Goal: Information Seeking & Learning: Compare options

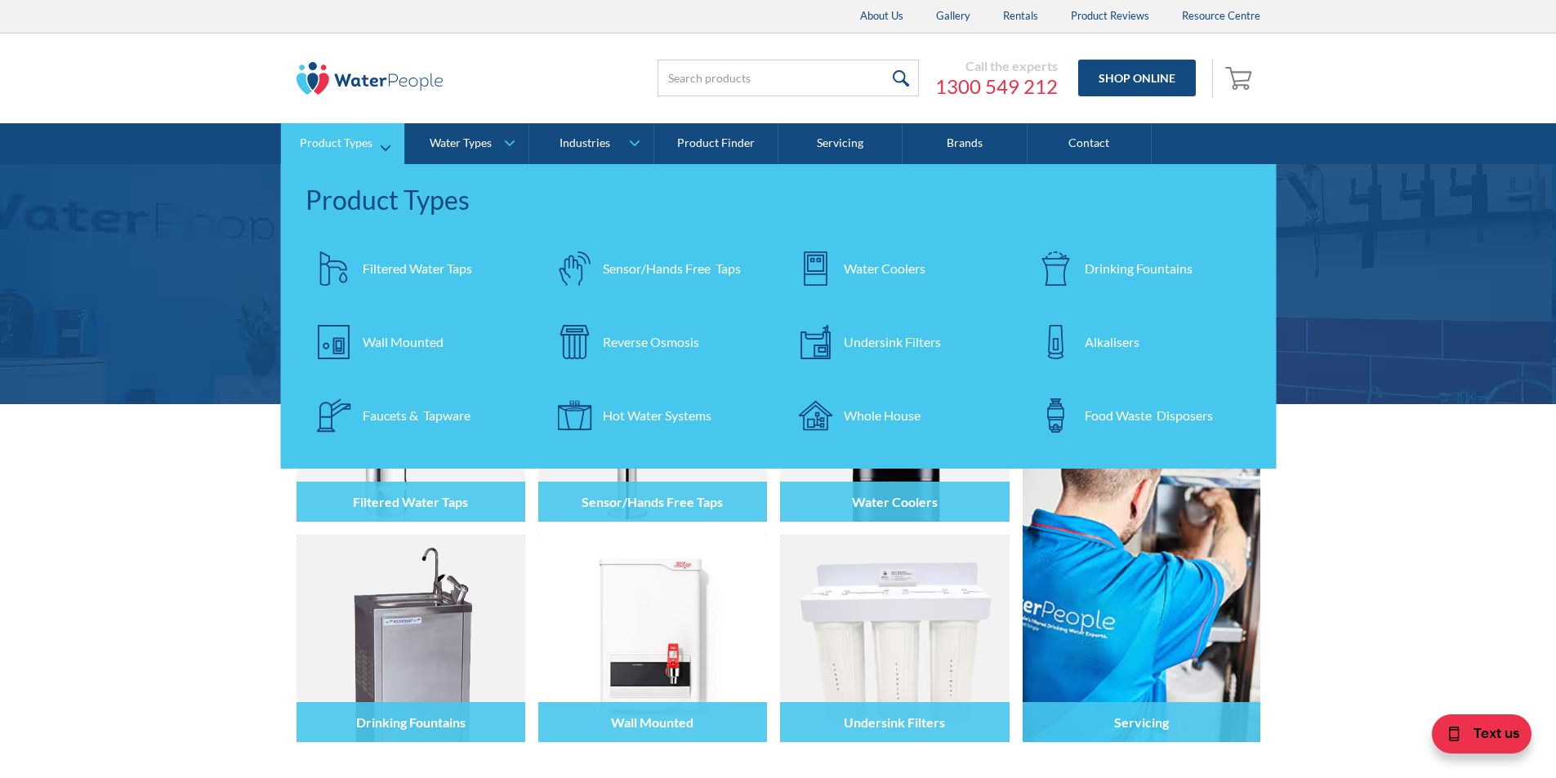
click at [401, 267] on div "Filtered Water Taps" at bounding box center [417, 269] width 109 height 20
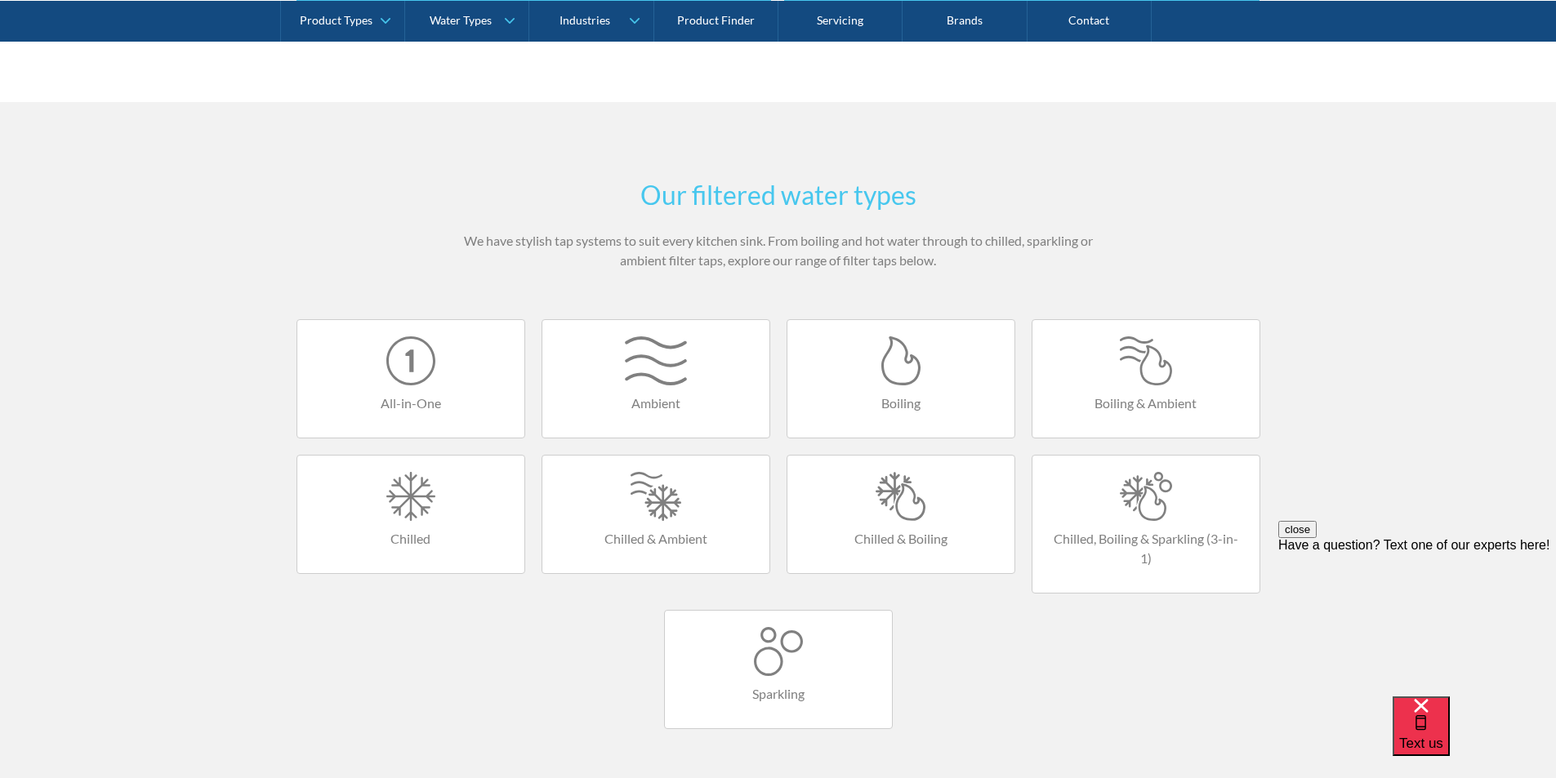
click at [905, 478] on div at bounding box center [900, 496] width 194 height 49
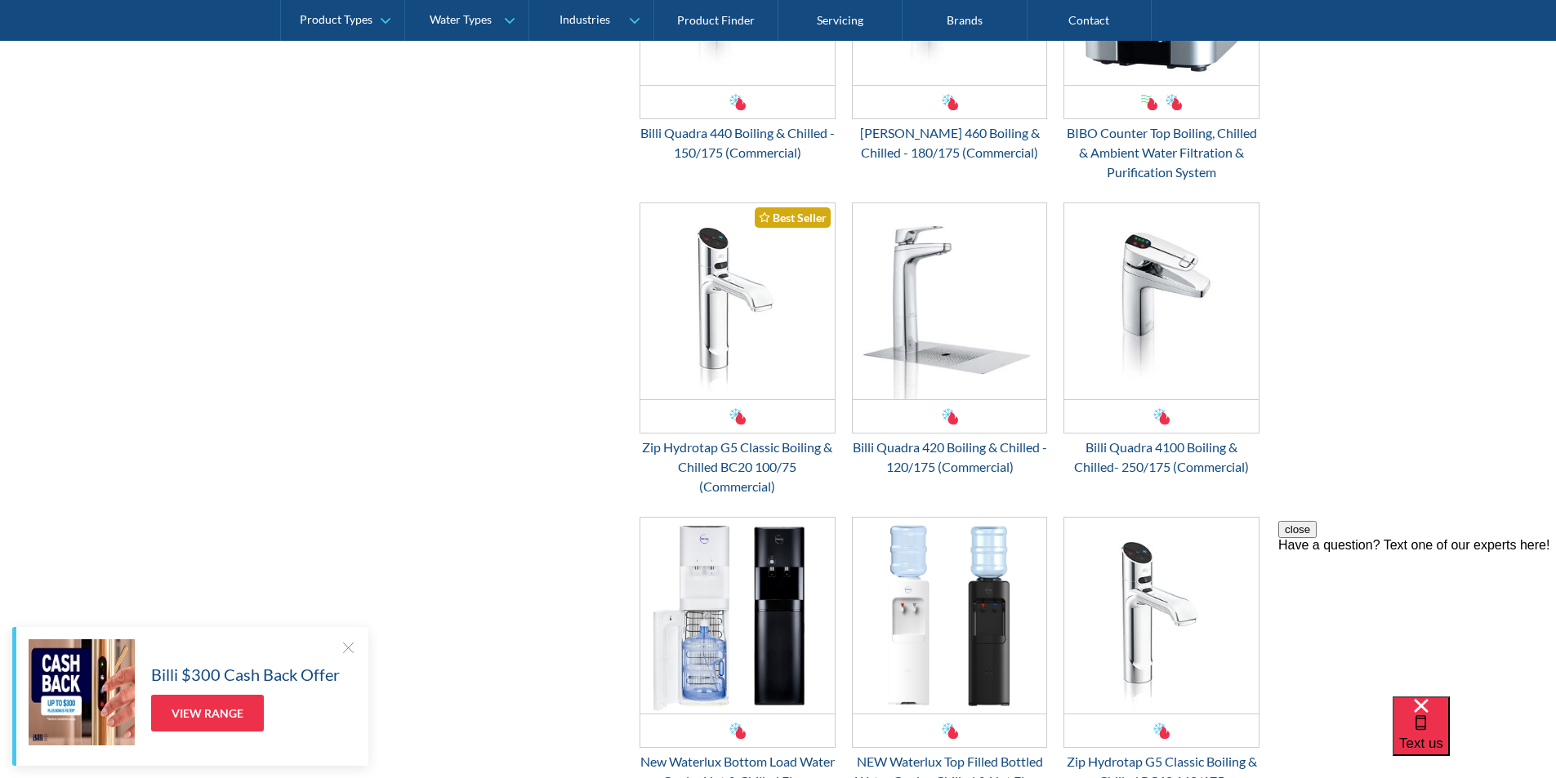
scroll to position [1878, 0]
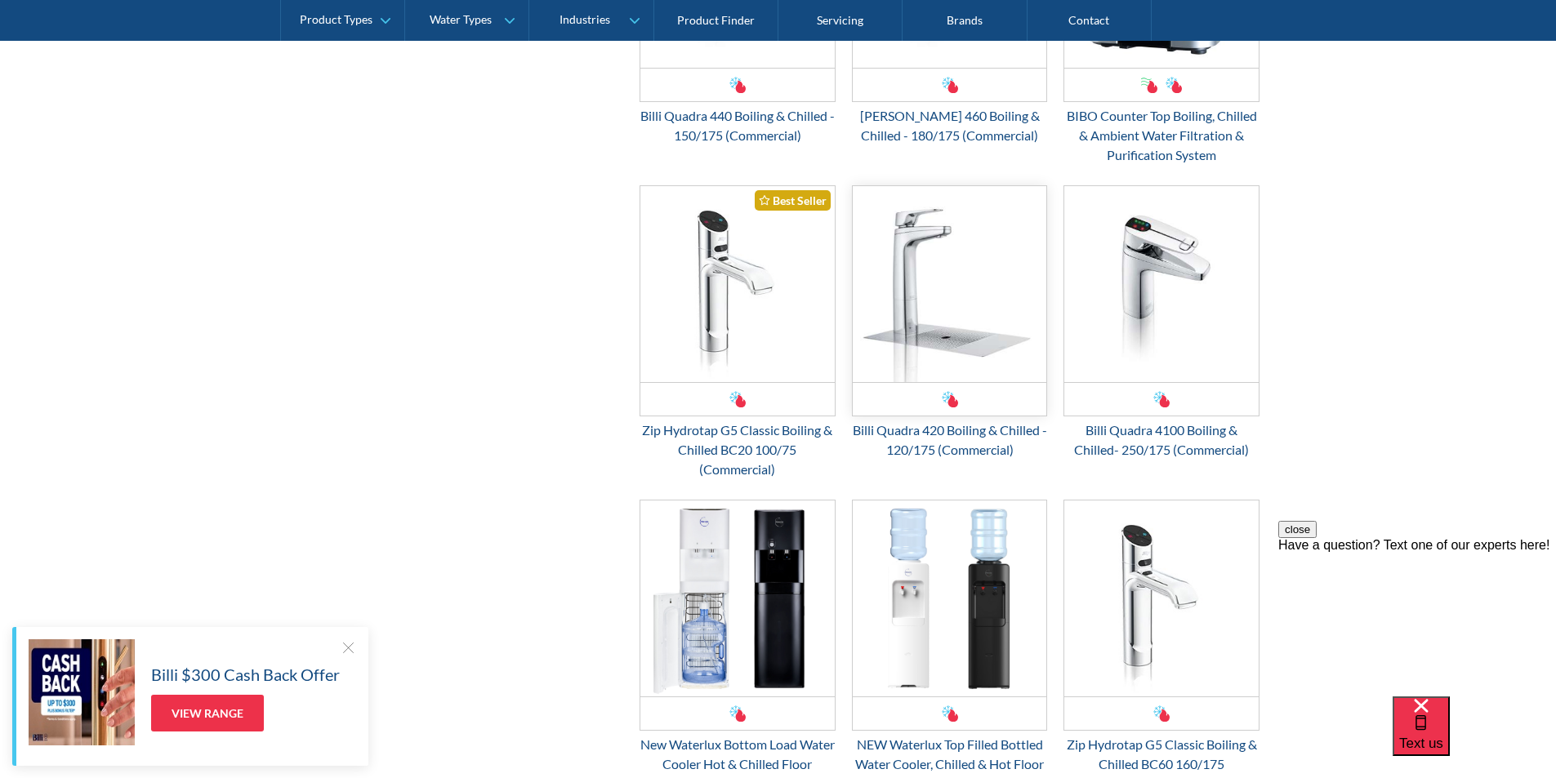
click at [916, 352] on img "Email Form 3" at bounding box center [949, 284] width 194 height 196
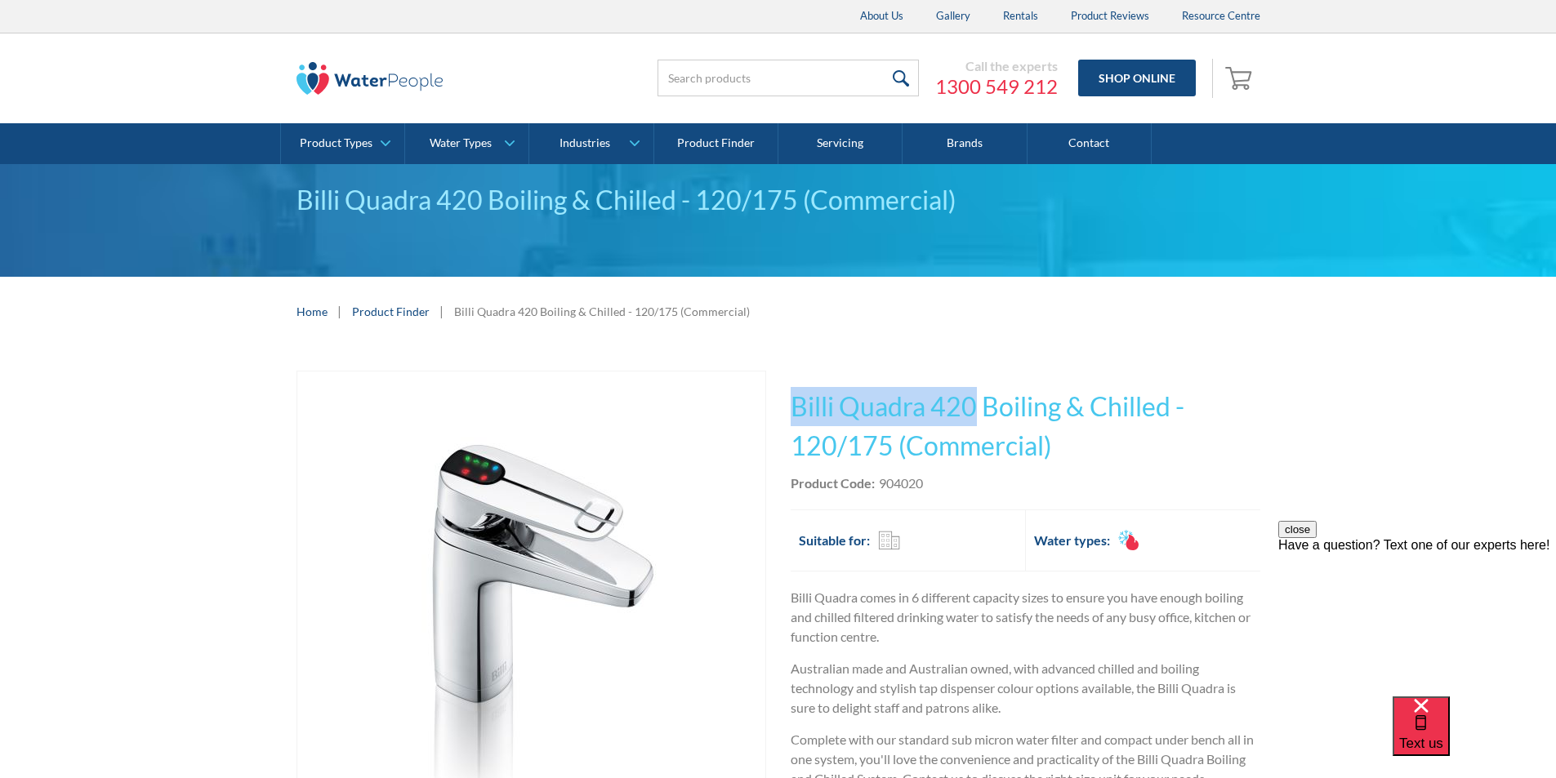
drag, startPoint x: 977, startPoint y: 407, endPoint x: 792, endPoint y: 389, distance: 185.5
click at [792, 389] on h1 "Billi Quadra 420 Boiling & Chilled - 120/175 (Commercial)" at bounding box center [1025, 426] width 470 height 78
copy h1 "Billi Quadra 420"
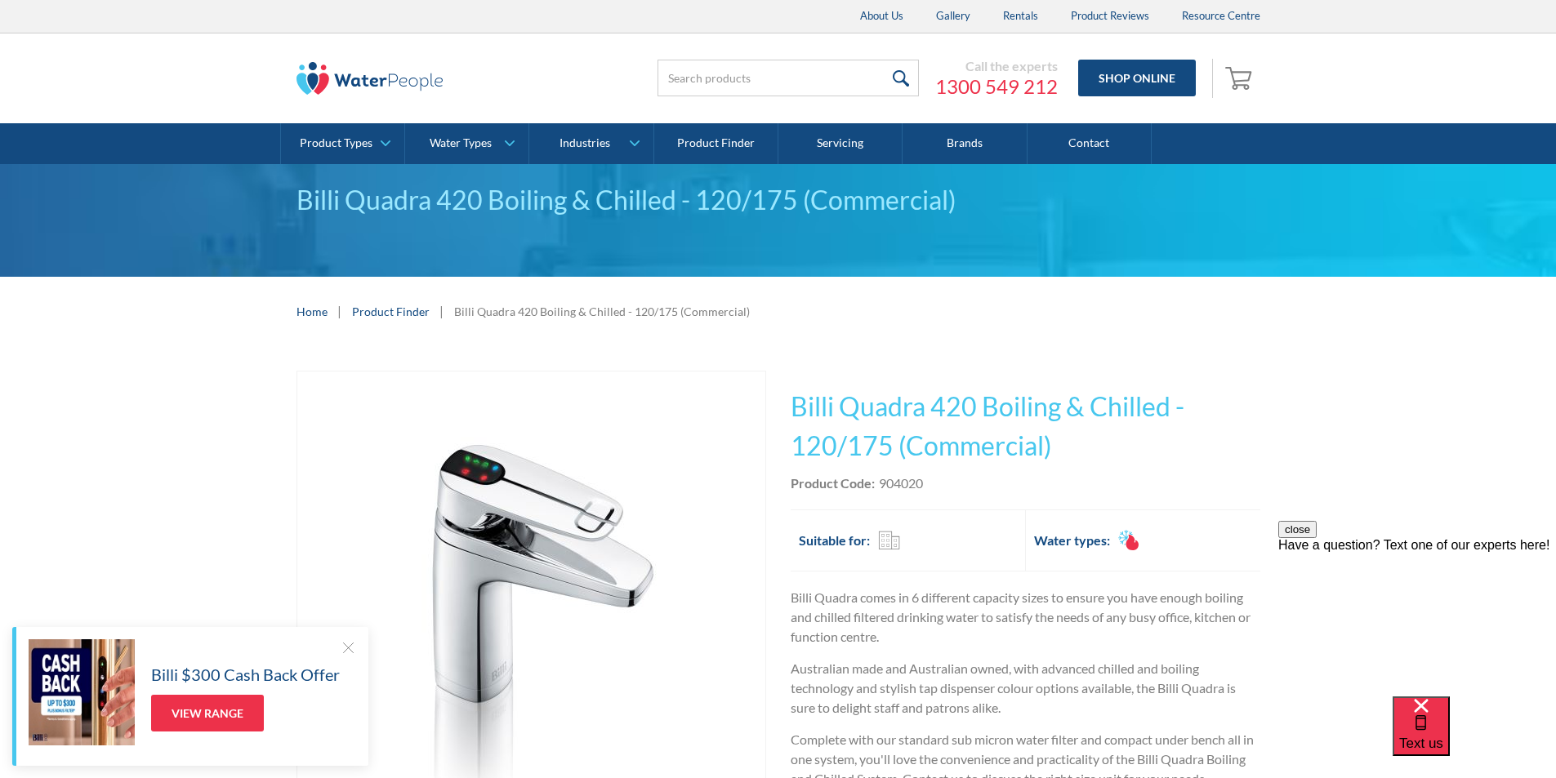
click at [1057, 443] on h1 "Billi Quadra 420 Boiling & Chilled - 120/175 (Commercial)" at bounding box center [1025, 426] width 470 height 78
drag, startPoint x: 921, startPoint y: 479, endPoint x: 881, endPoint y: 481, distance: 40.0
click at [881, 481] on div "Product Code: 904020" at bounding box center [1025, 484] width 470 height 20
copy div "904020"
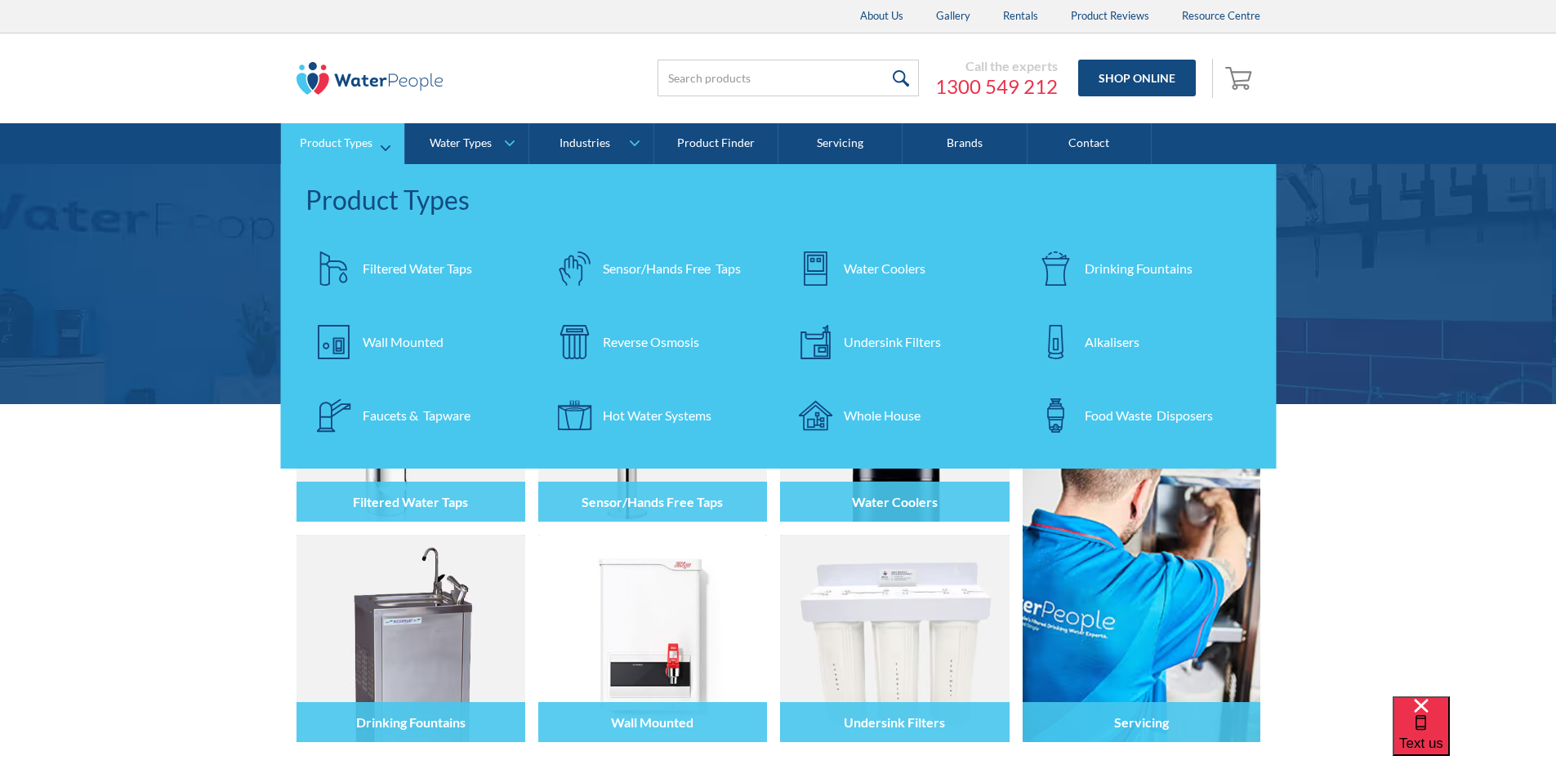
click at [426, 270] on div "Filtered Water Taps" at bounding box center [417, 269] width 109 height 20
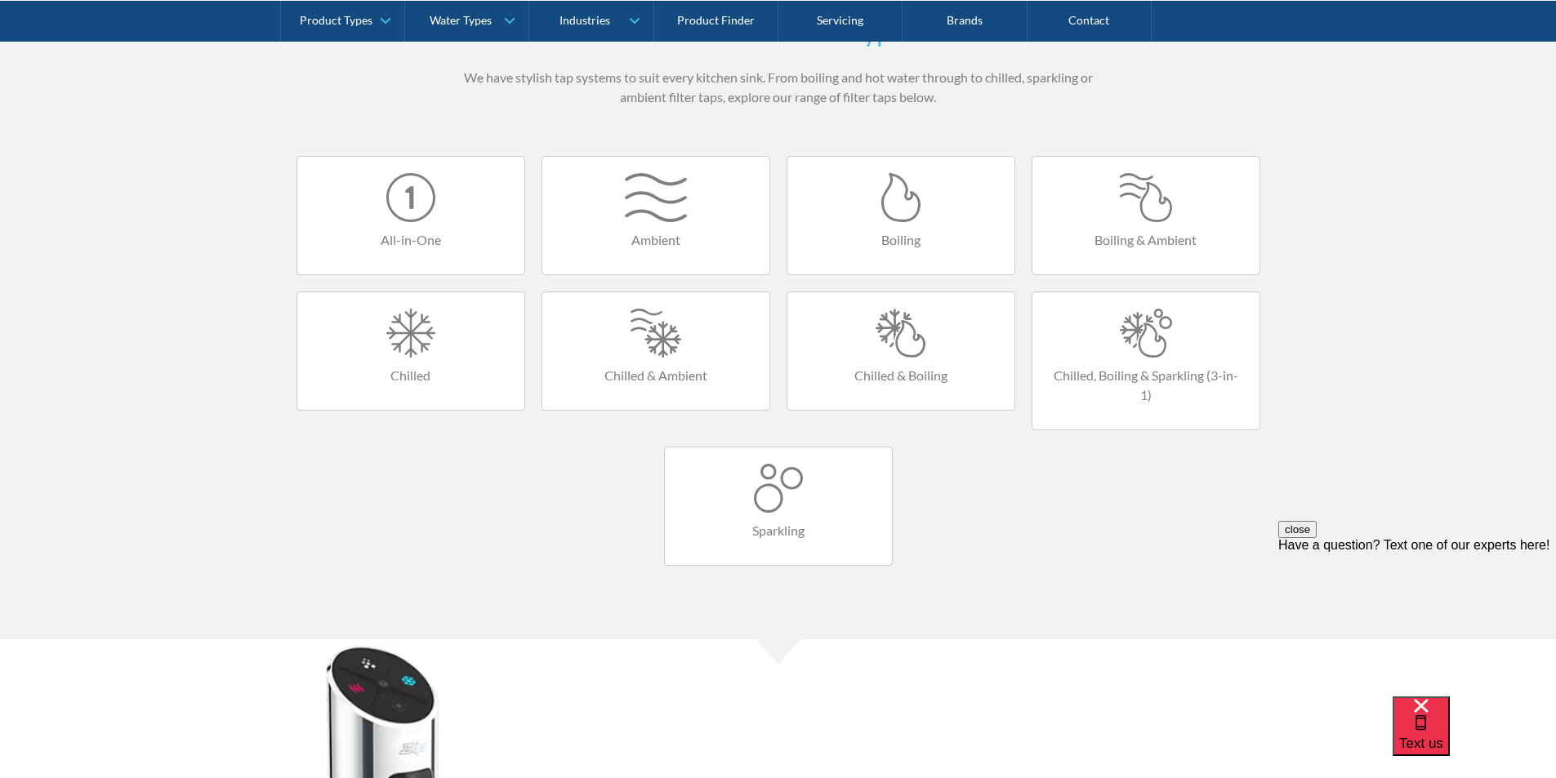
click at [892, 343] on div at bounding box center [900, 333] width 194 height 49
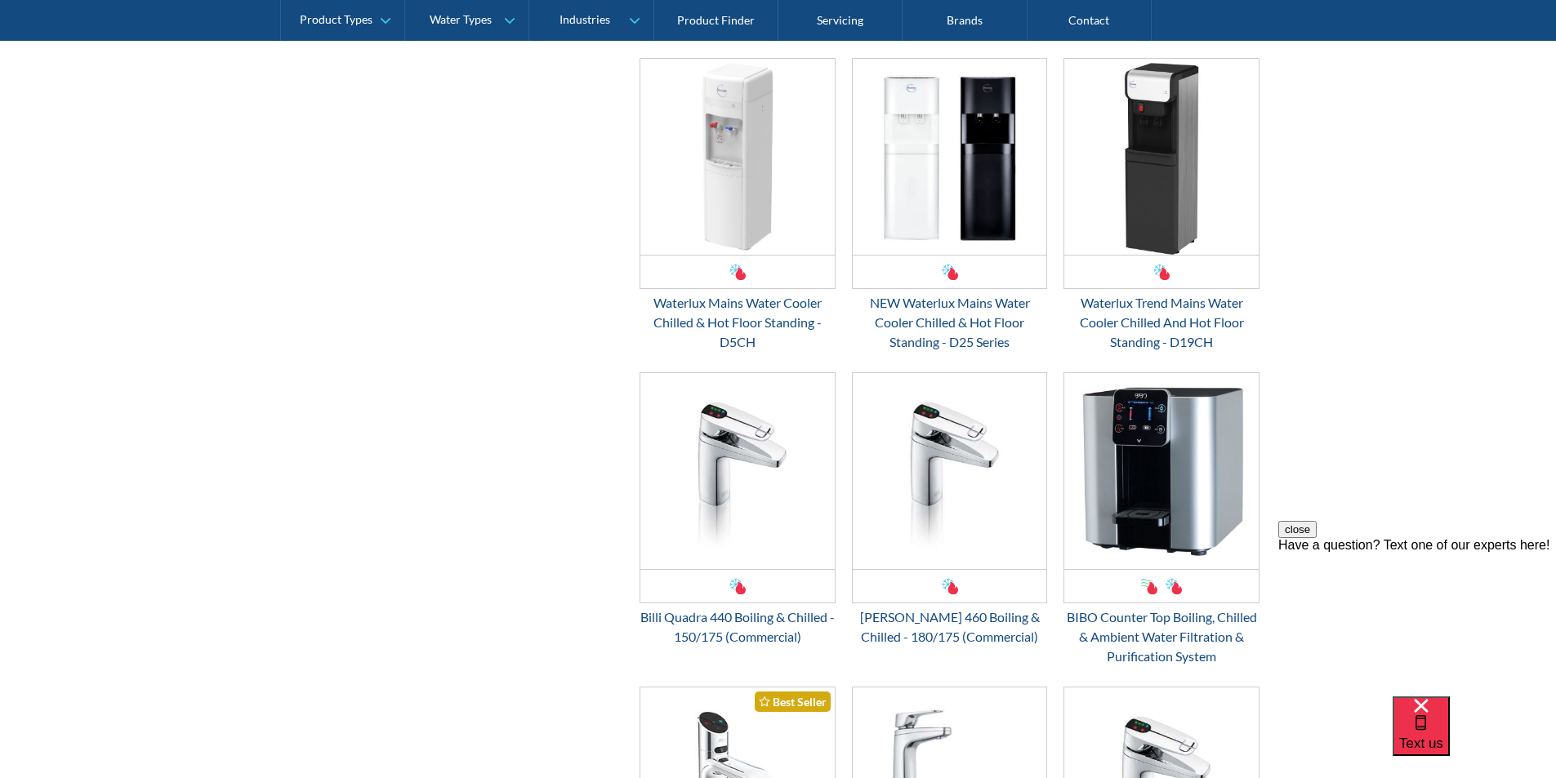
scroll to position [1470, 0]
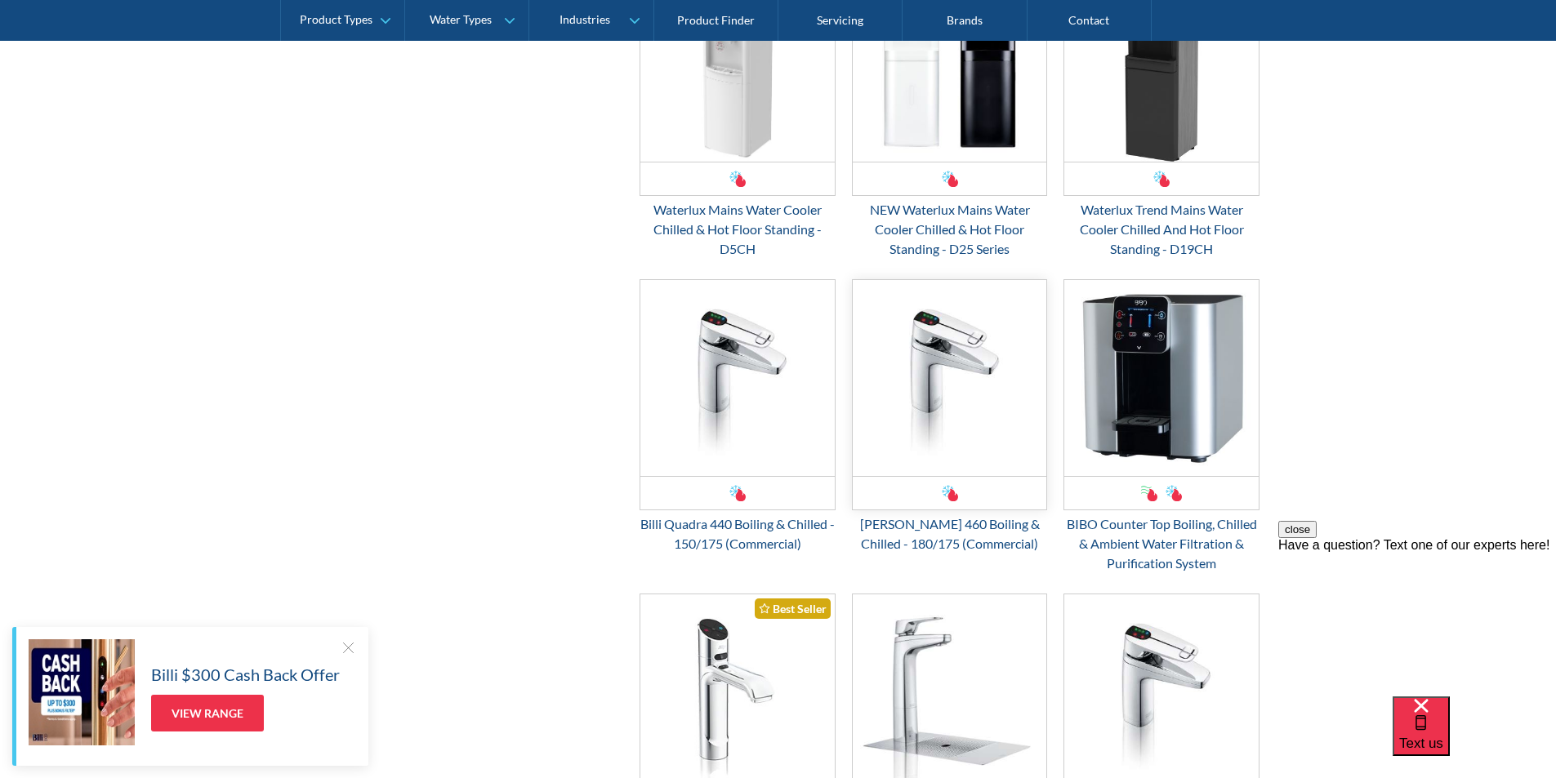
click at [936, 394] on img "Email Form 3" at bounding box center [949, 378] width 194 height 196
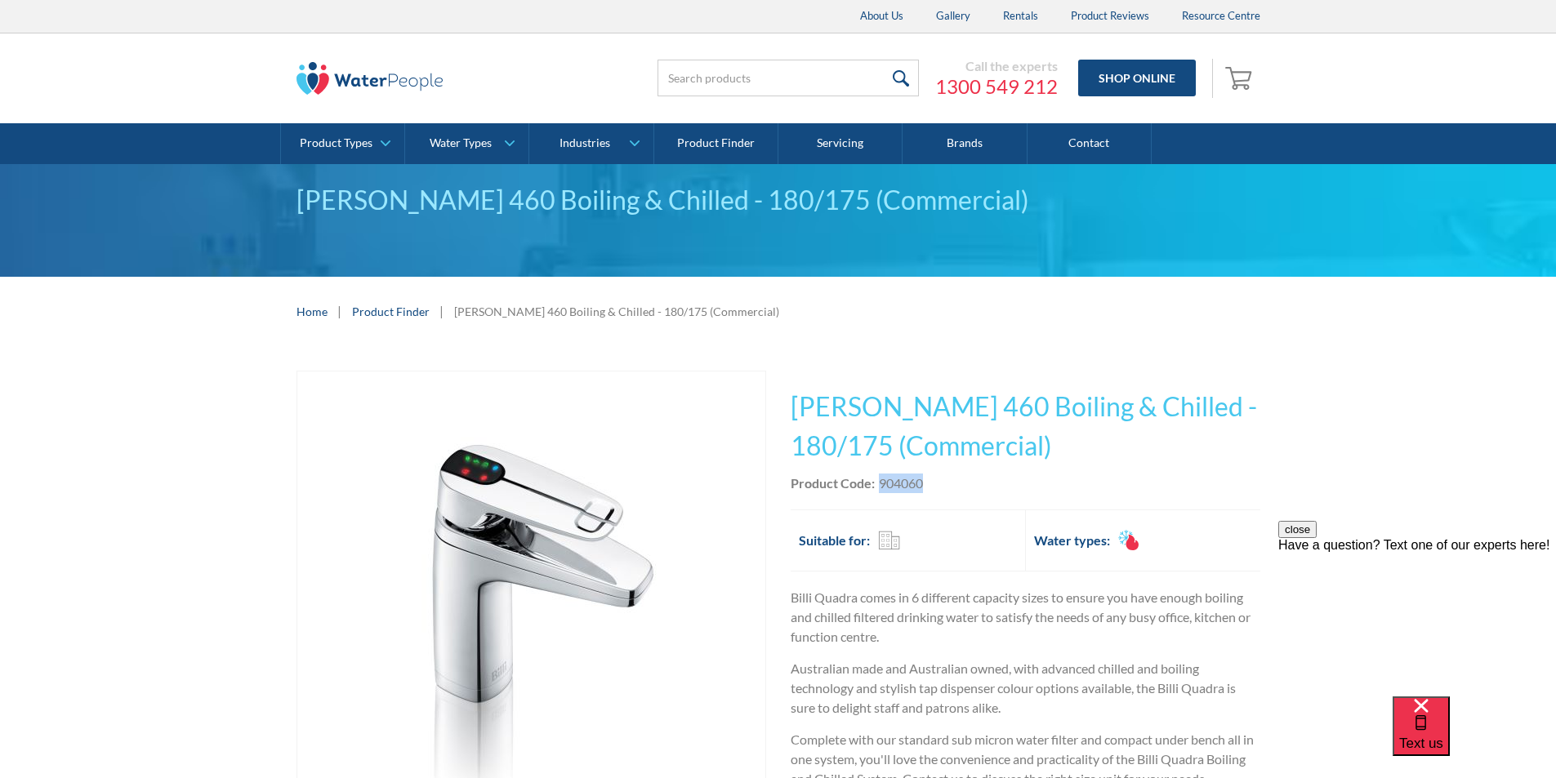
drag, startPoint x: 937, startPoint y: 482, endPoint x: 881, endPoint y: 477, distance: 55.7
click at [881, 475] on div "Product Code: 904060" at bounding box center [1025, 484] width 470 height 20
copy div "904060"
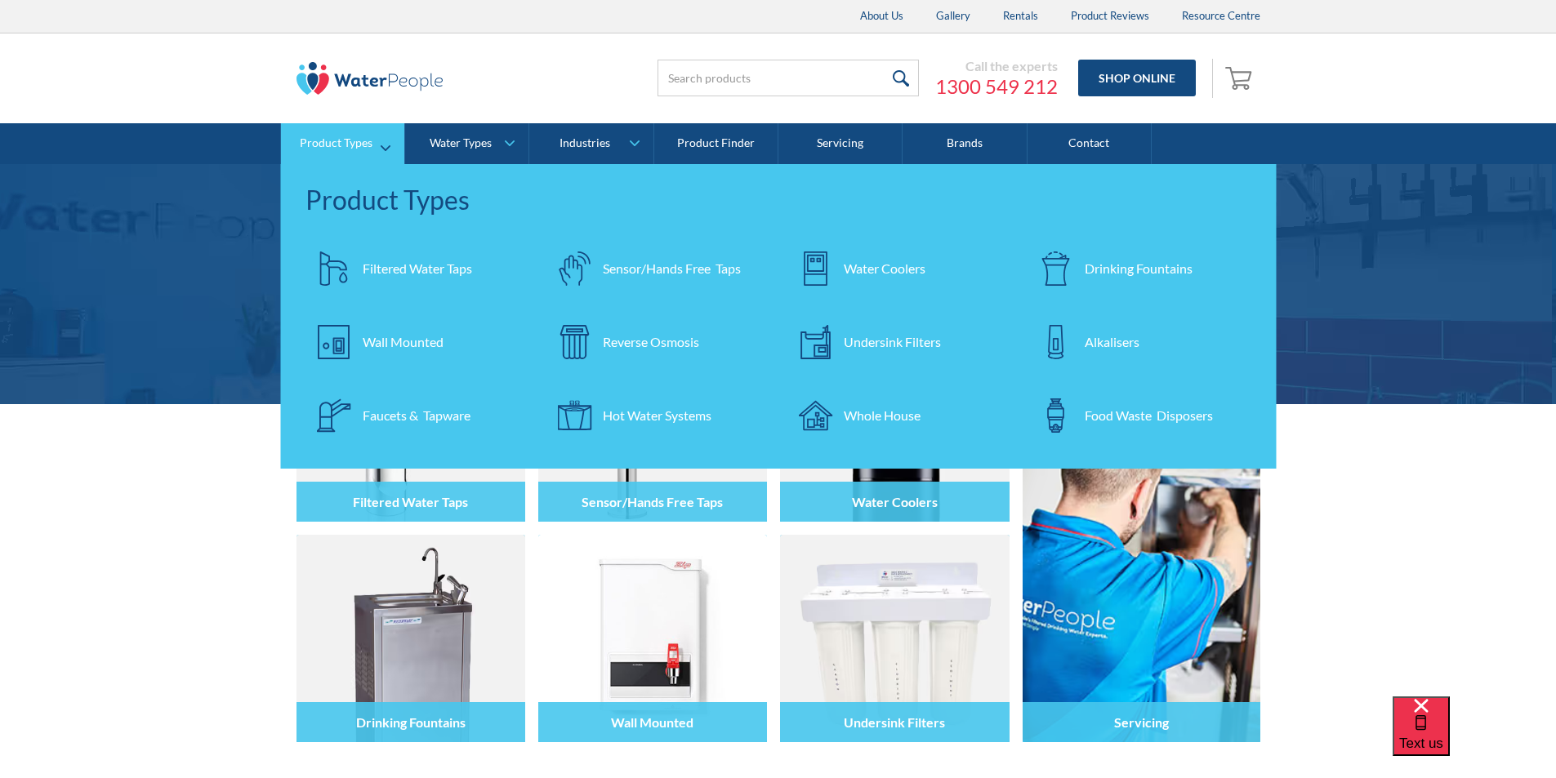
click at [397, 269] on div "Filtered Water Taps" at bounding box center [417, 269] width 109 height 20
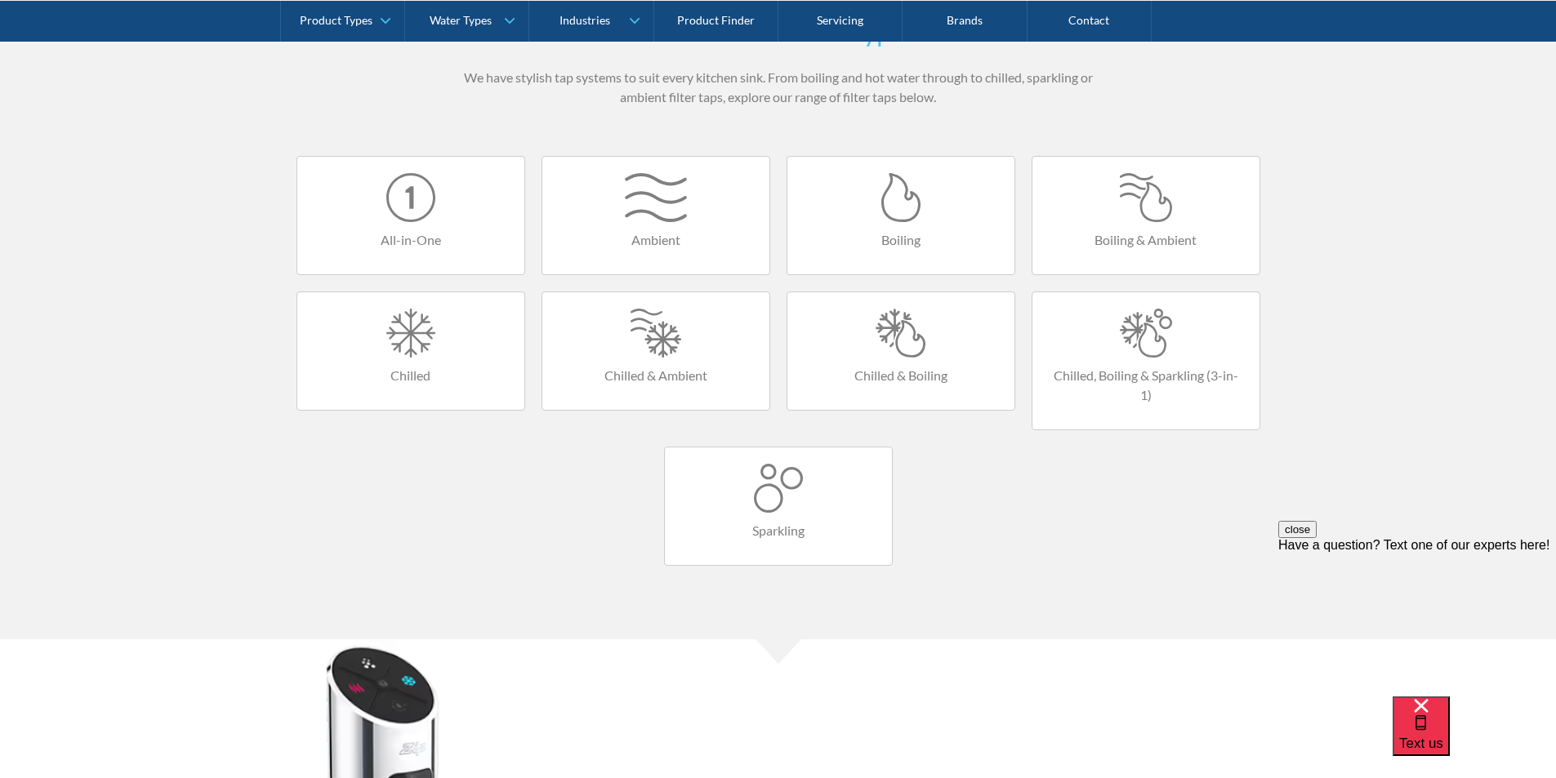
click at [914, 344] on div at bounding box center [900, 333] width 194 height 49
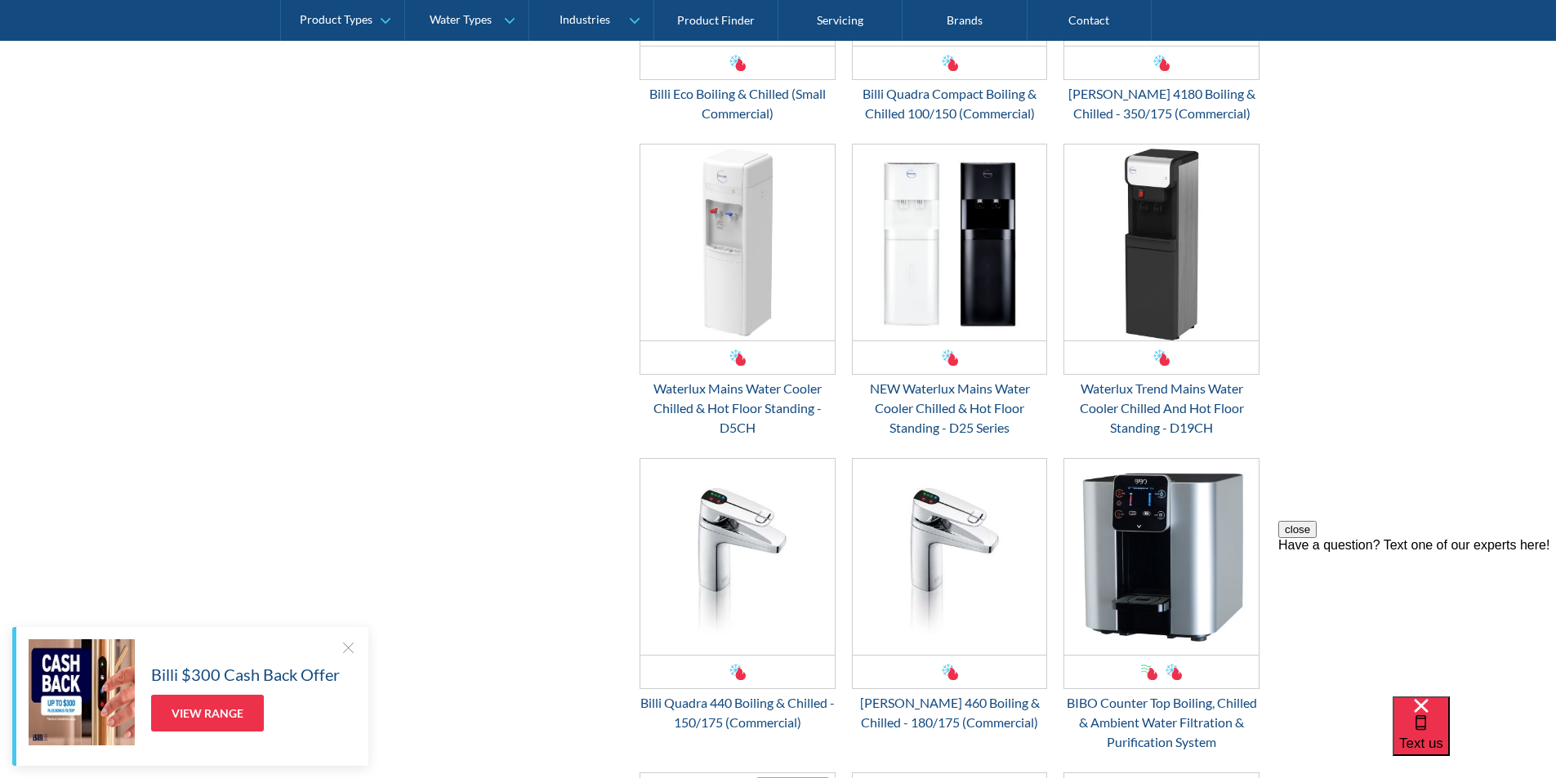
scroll to position [1306, 0]
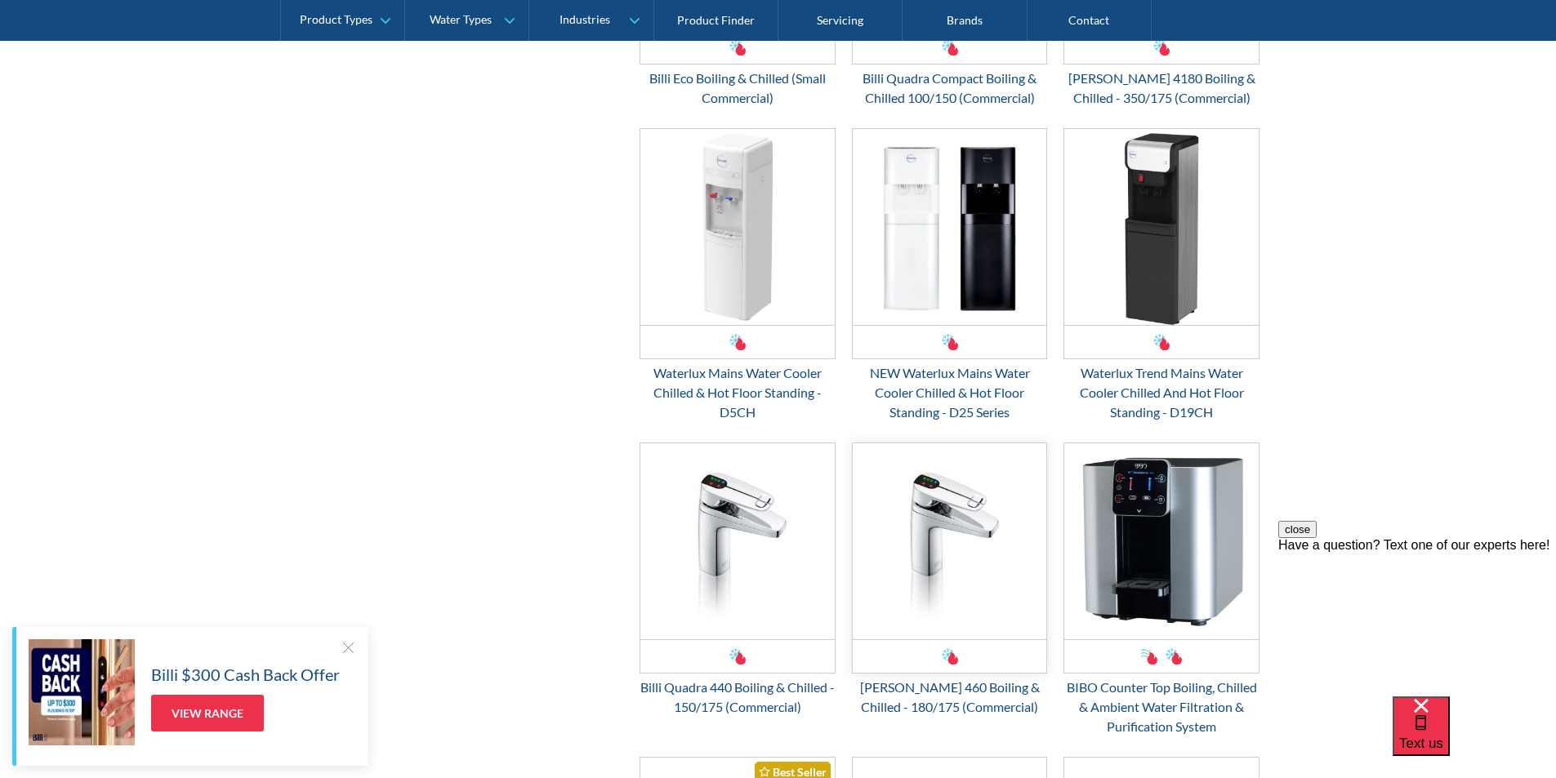
click at [912, 525] on img "Email Form 3" at bounding box center [949, 541] width 194 height 196
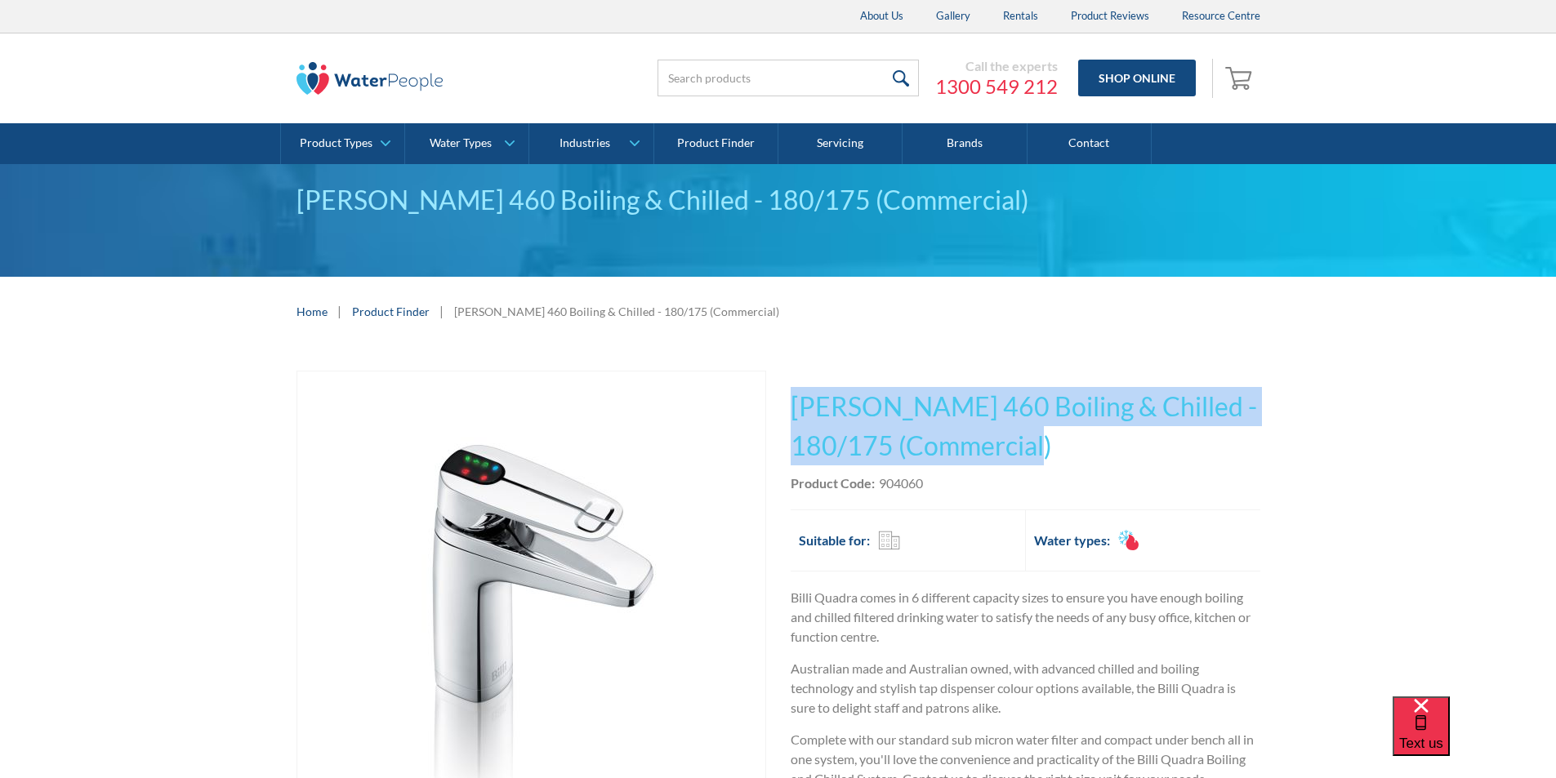
drag, startPoint x: 1067, startPoint y: 445, endPoint x: 795, endPoint y: 403, distance: 275.1
click at [794, 402] on h1 "[PERSON_NAME] 460 Boiling & Chilled - 180/175 (Commercial)" at bounding box center [1025, 426] width 470 height 78
copy h1 "[PERSON_NAME] 460 Boiling & Chilled - 180/175 (Commercial)"
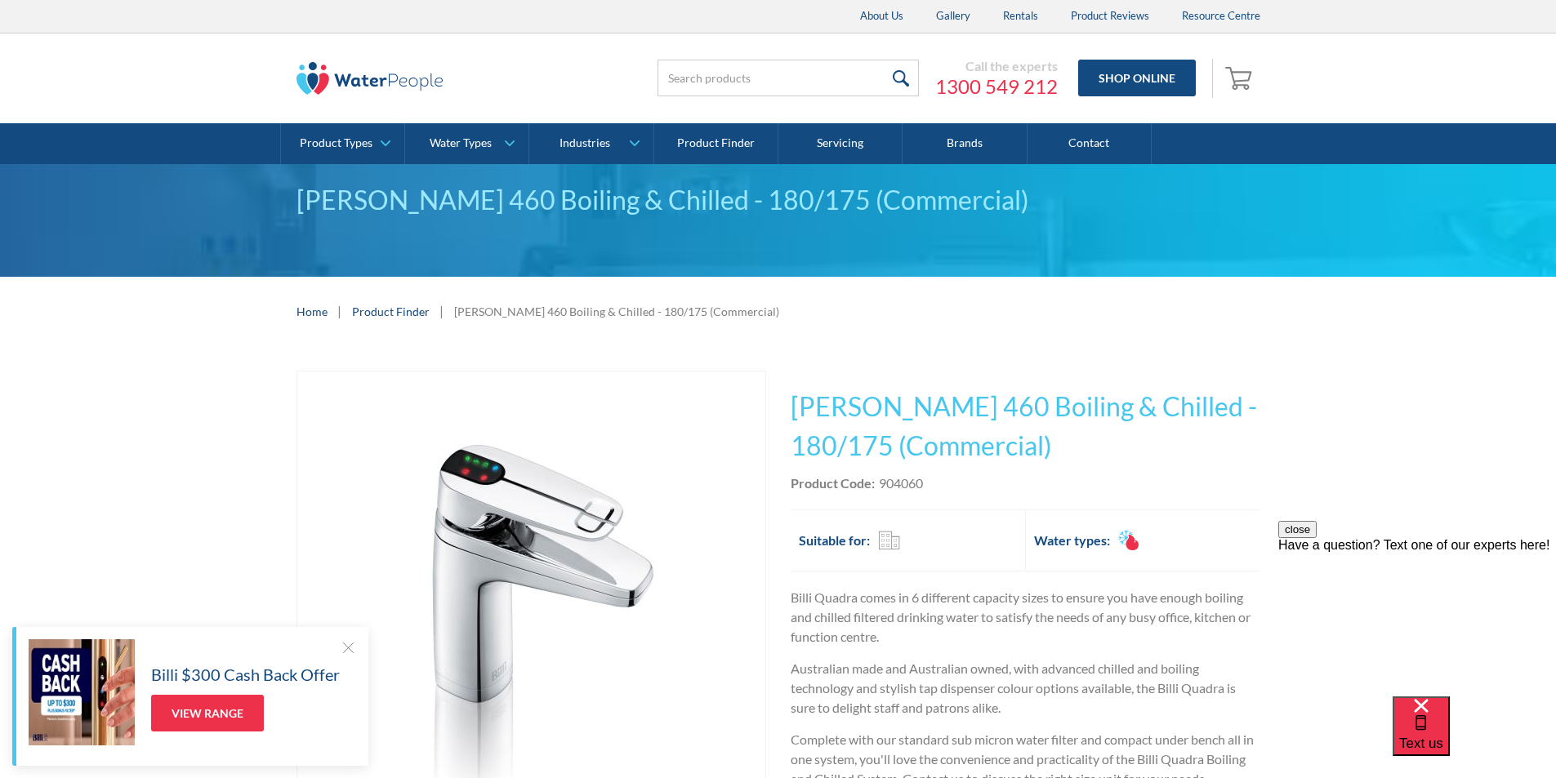
click at [927, 488] on div "Product Code: 904060" at bounding box center [1025, 484] width 470 height 20
drag, startPoint x: 928, startPoint y: 479, endPoint x: 880, endPoint y: 483, distance: 47.5
click at [880, 483] on div "Product Code: 904060" at bounding box center [1025, 484] width 470 height 20
copy div "904060"
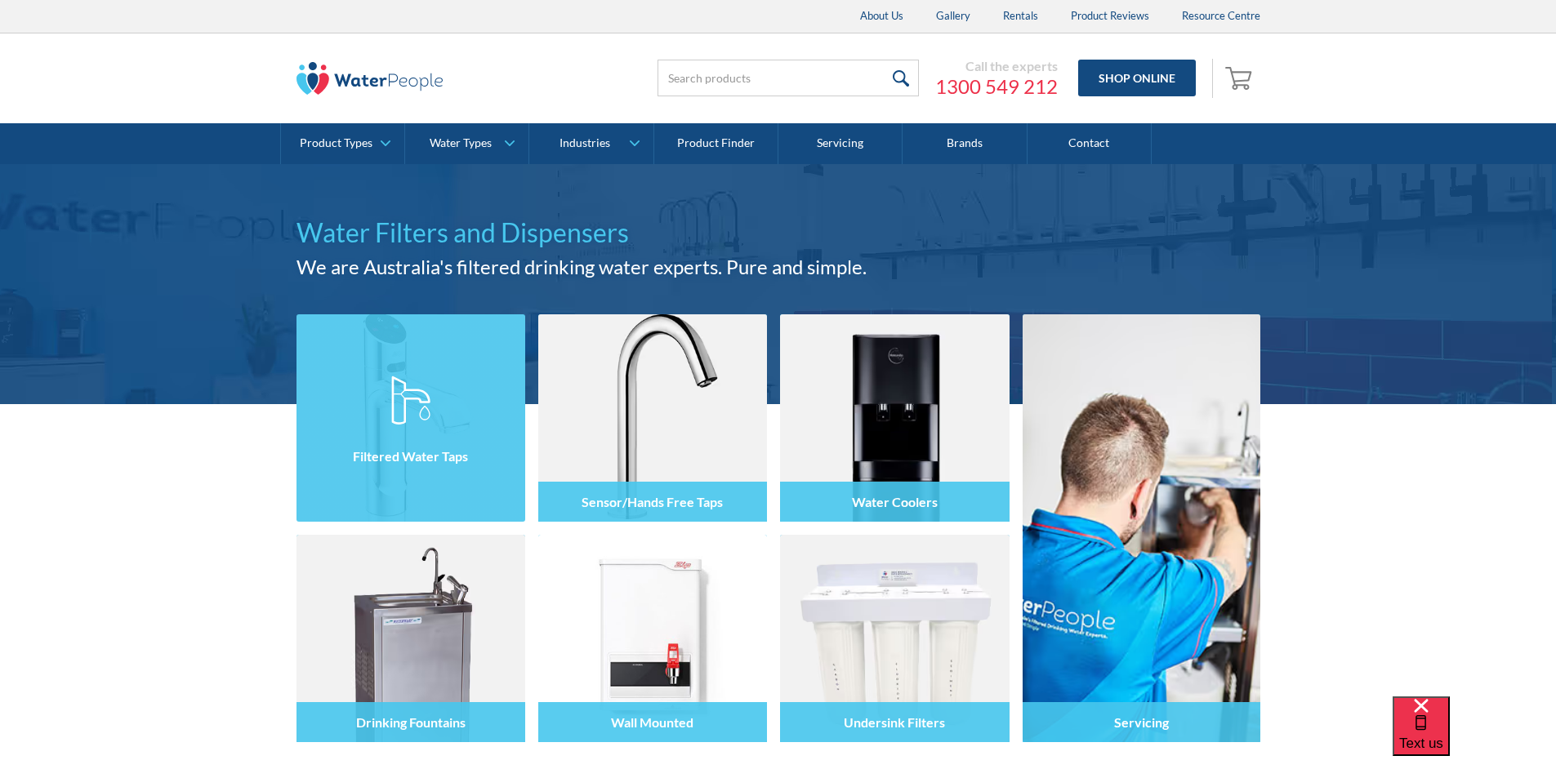
click at [421, 400] on img at bounding box center [410, 400] width 39 height 49
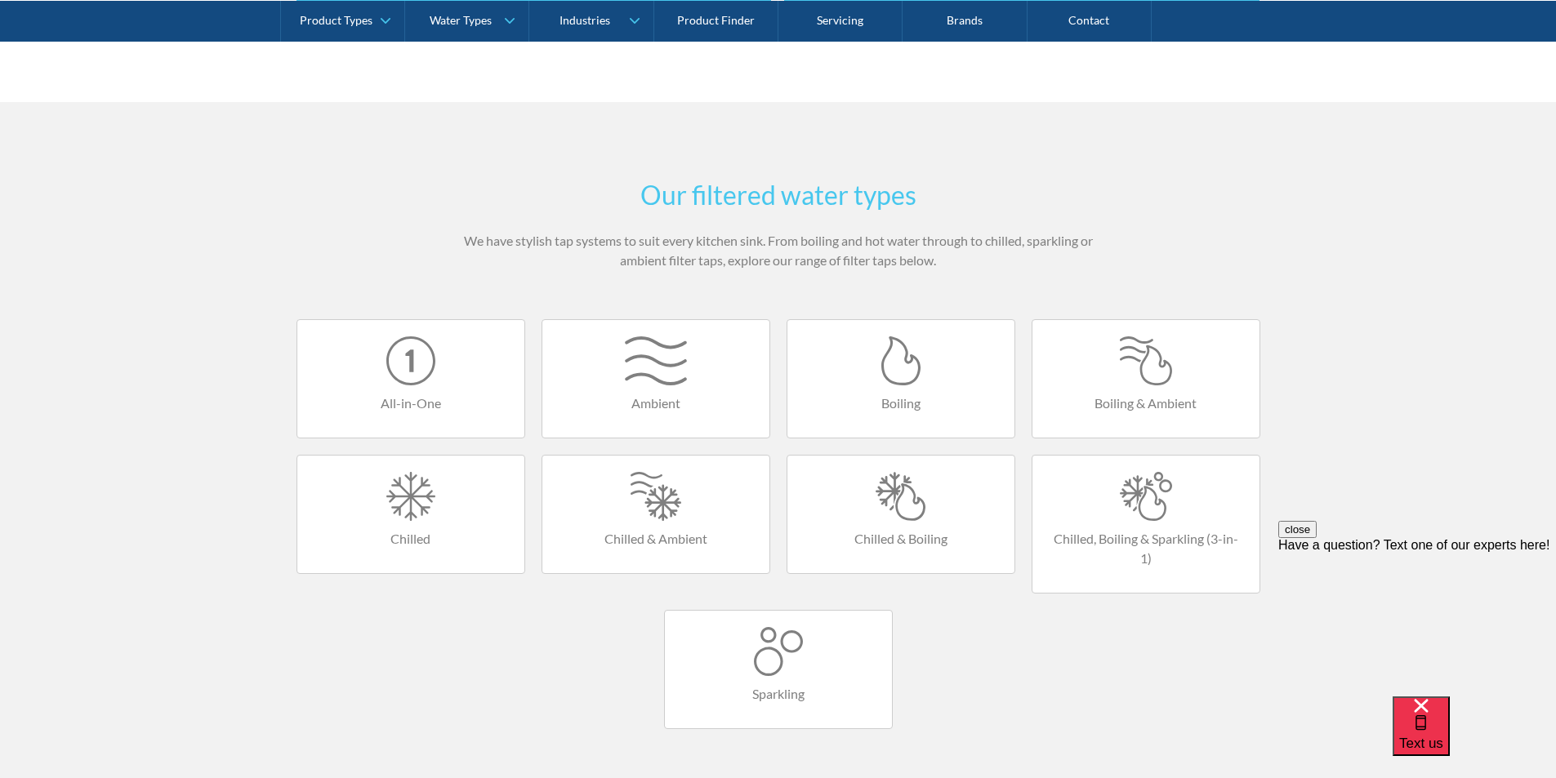
click at [884, 498] on div at bounding box center [900, 496] width 194 height 49
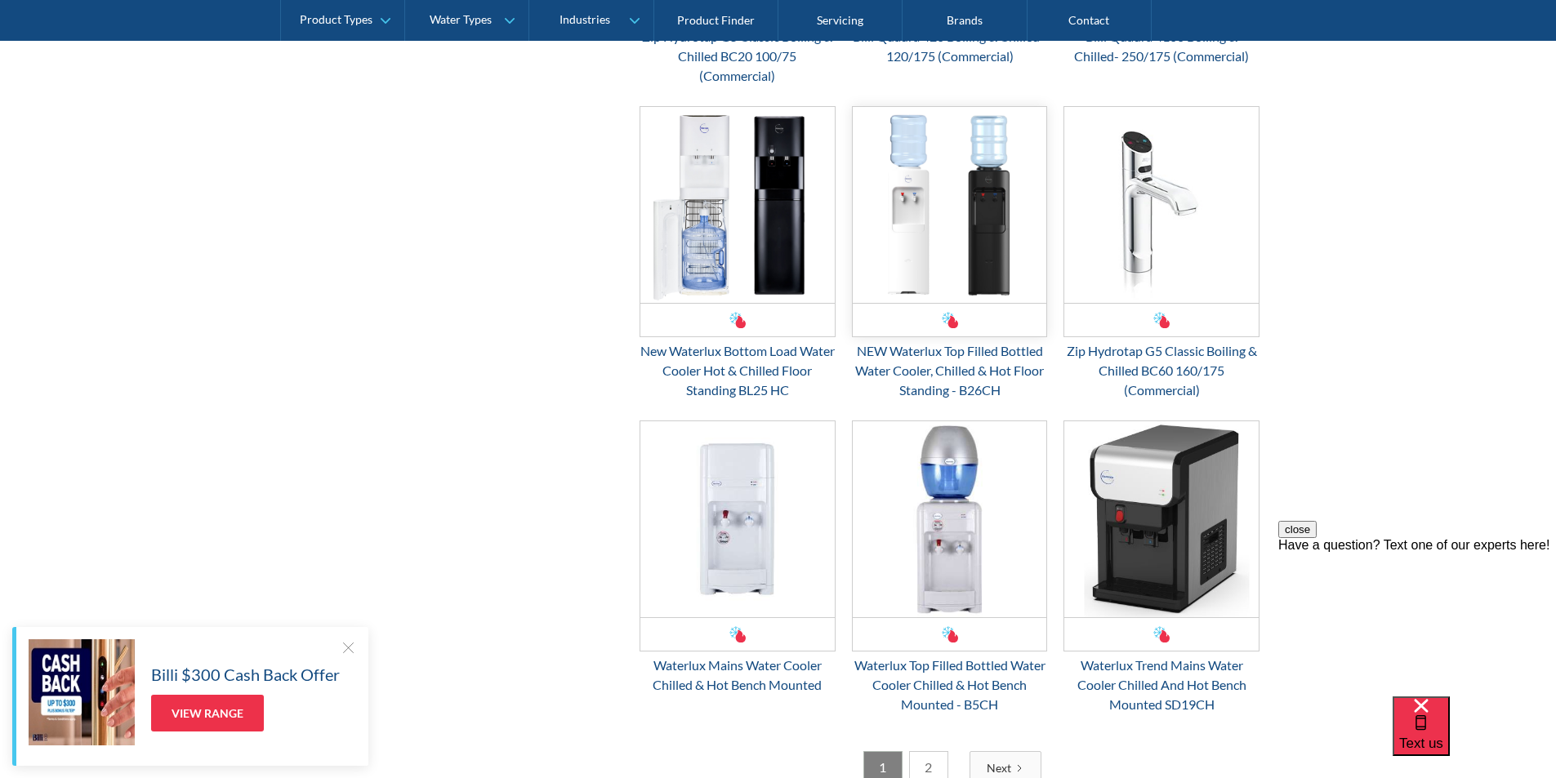
scroll to position [2450, 0]
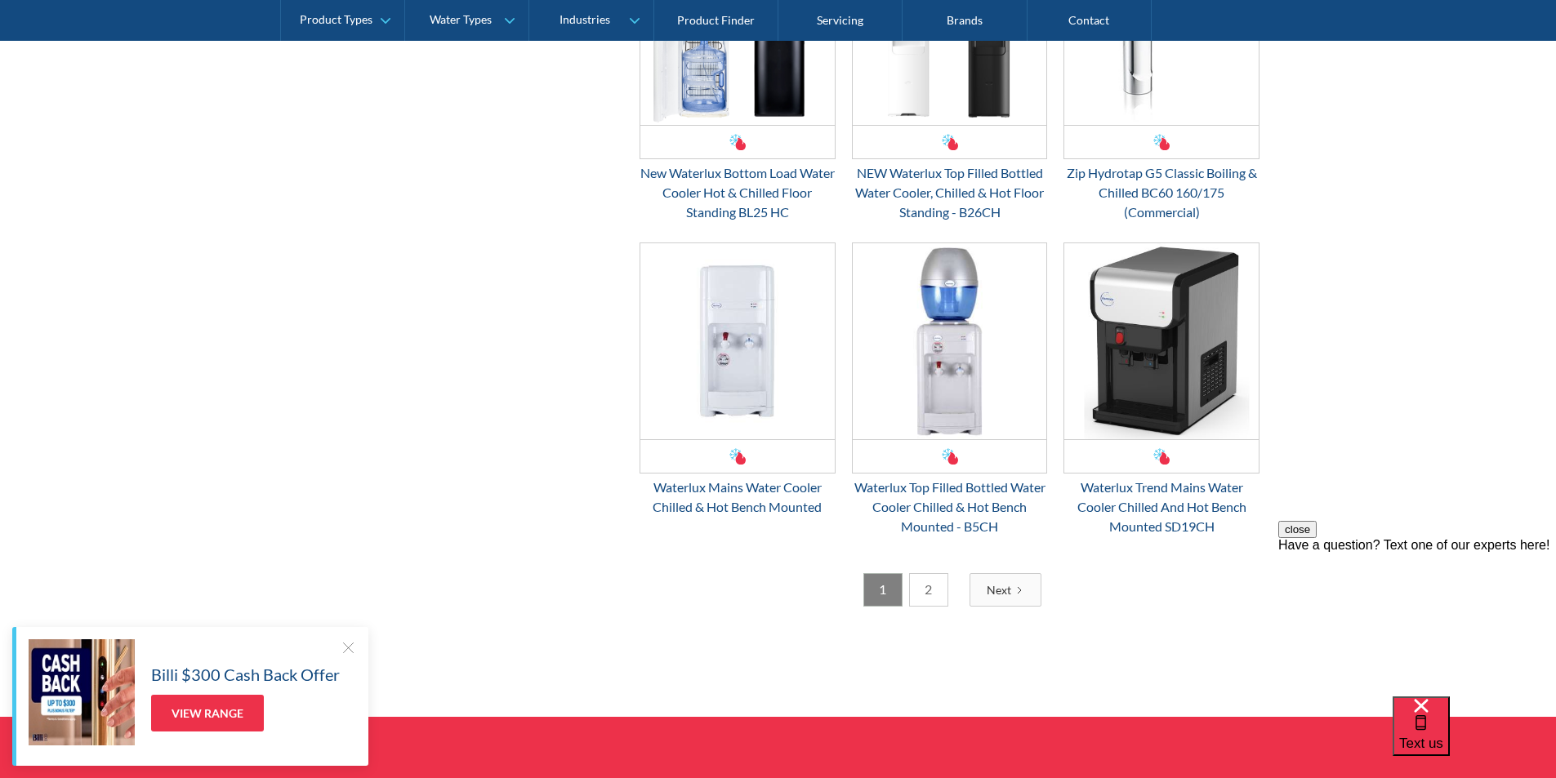
click at [929, 587] on link "2" at bounding box center [928, 589] width 39 height 33
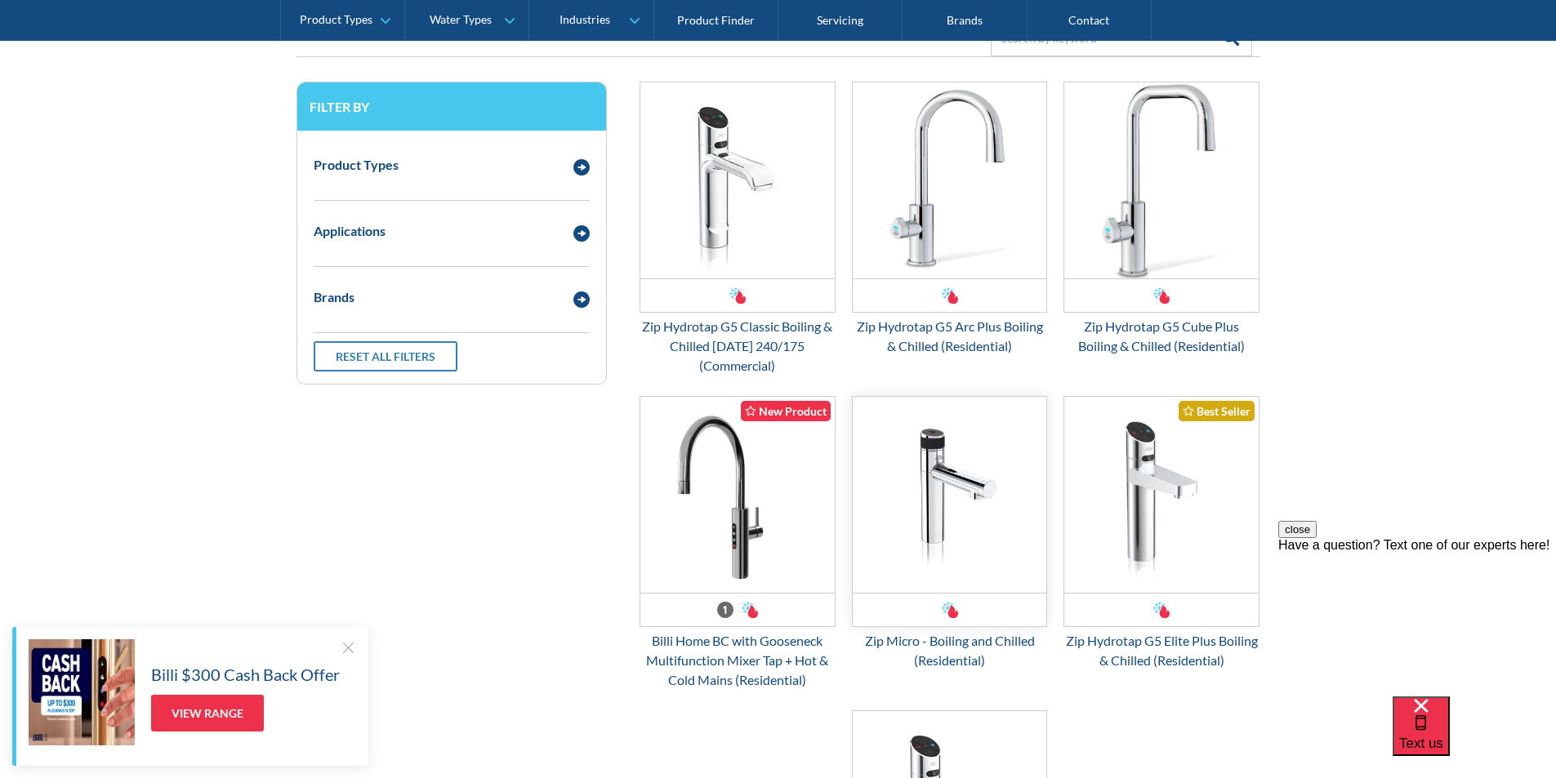
scroll to position [380, 0]
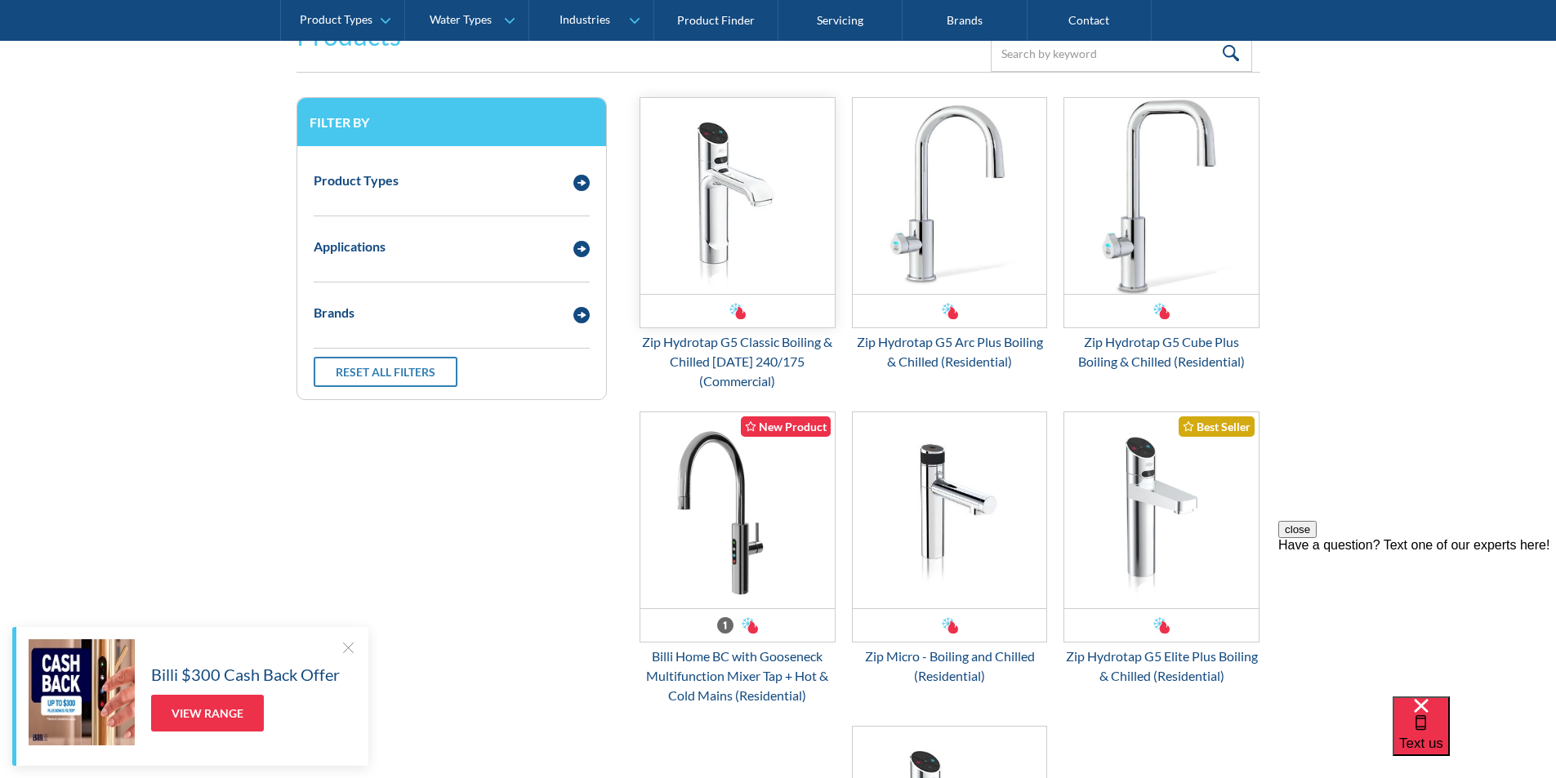
click at [715, 238] on img "Email Form 3" at bounding box center [737, 196] width 194 height 196
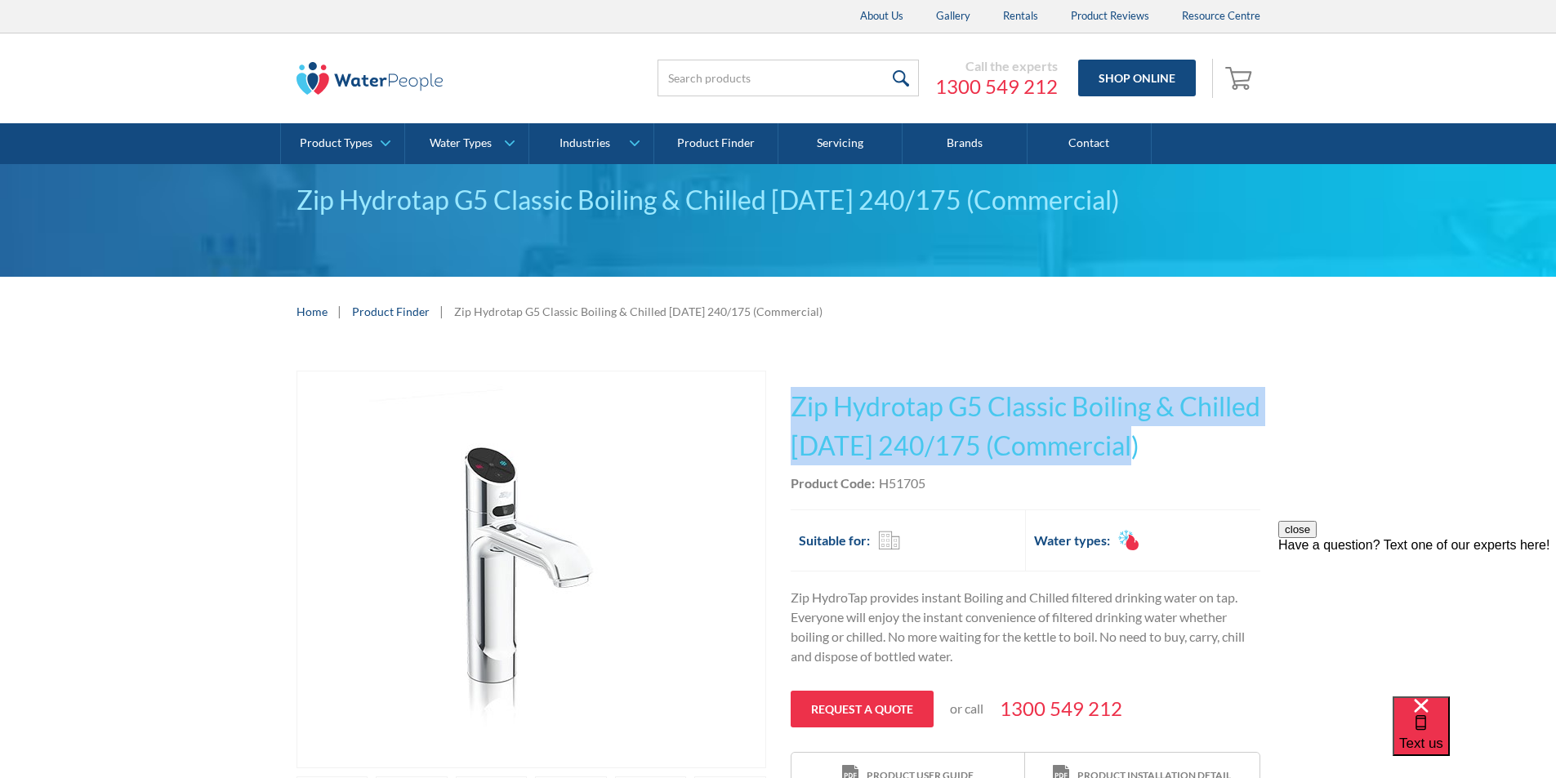
drag, startPoint x: 1227, startPoint y: 447, endPoint x: 793, endPoint y: 410, distance: 436.0
click at [791, 410] on h1 "Zip Hydrotap G5 Classic Boiling & Chilled BC100 240/175 (Commercial)" at bounding box center [1025, 426] width 470 height 78
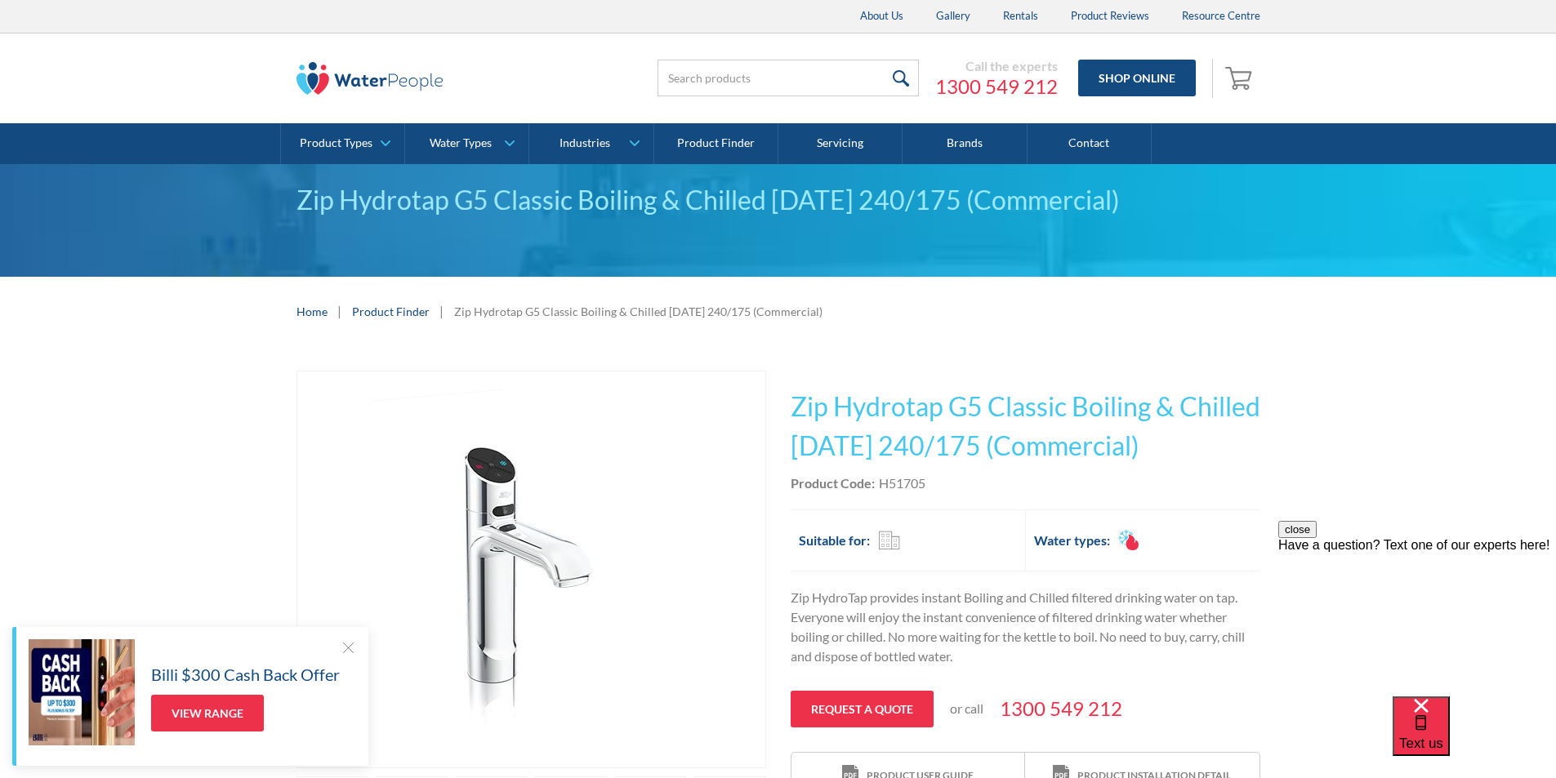
click at [954, 490] on div "Product Code: H51705" at bounding box center [1025, 484] width 470 height 20
drag, startPoint x: 926, startPoint y: 485, endPoint x: 882, endPoint y: 489, distance: 44.3
click at [882, 488] on div "Product Code: H51705" at bounding box center [1025, 484] width 470 height 20
copy div "H51705"
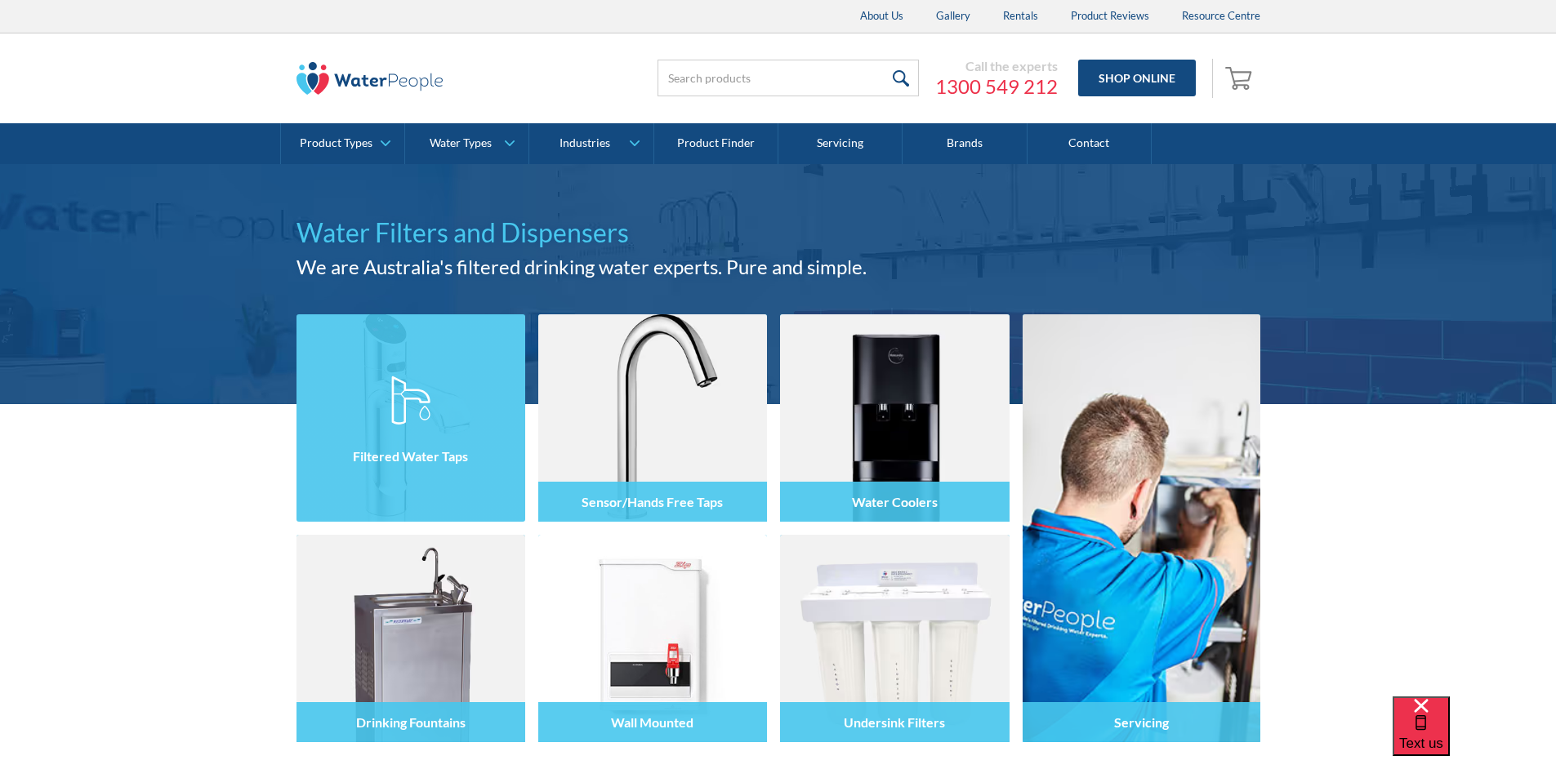
click at [381, 391] on div at bounding box center [410, 433] width 229 height 98
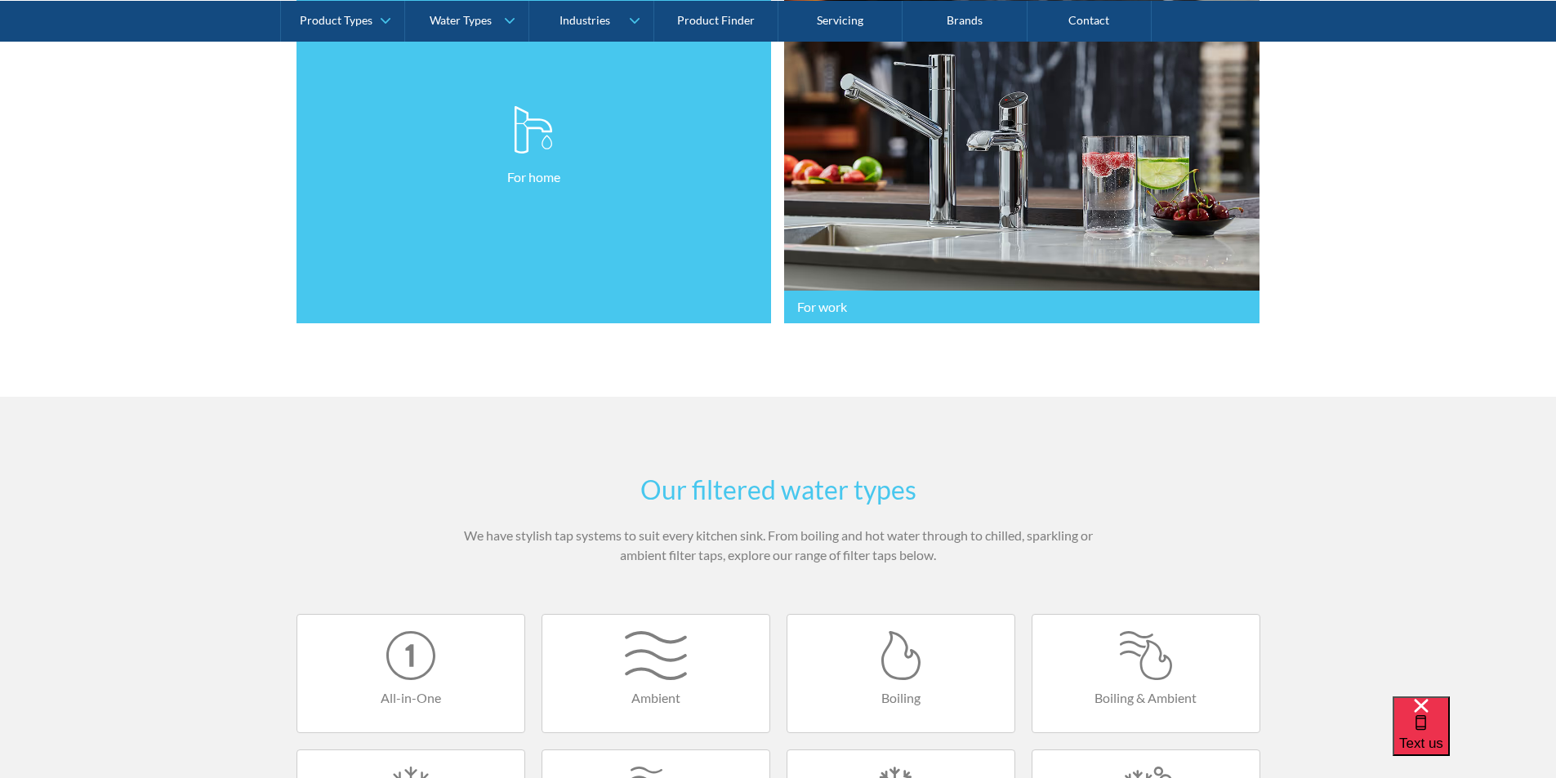
scroll to position [898, 0]
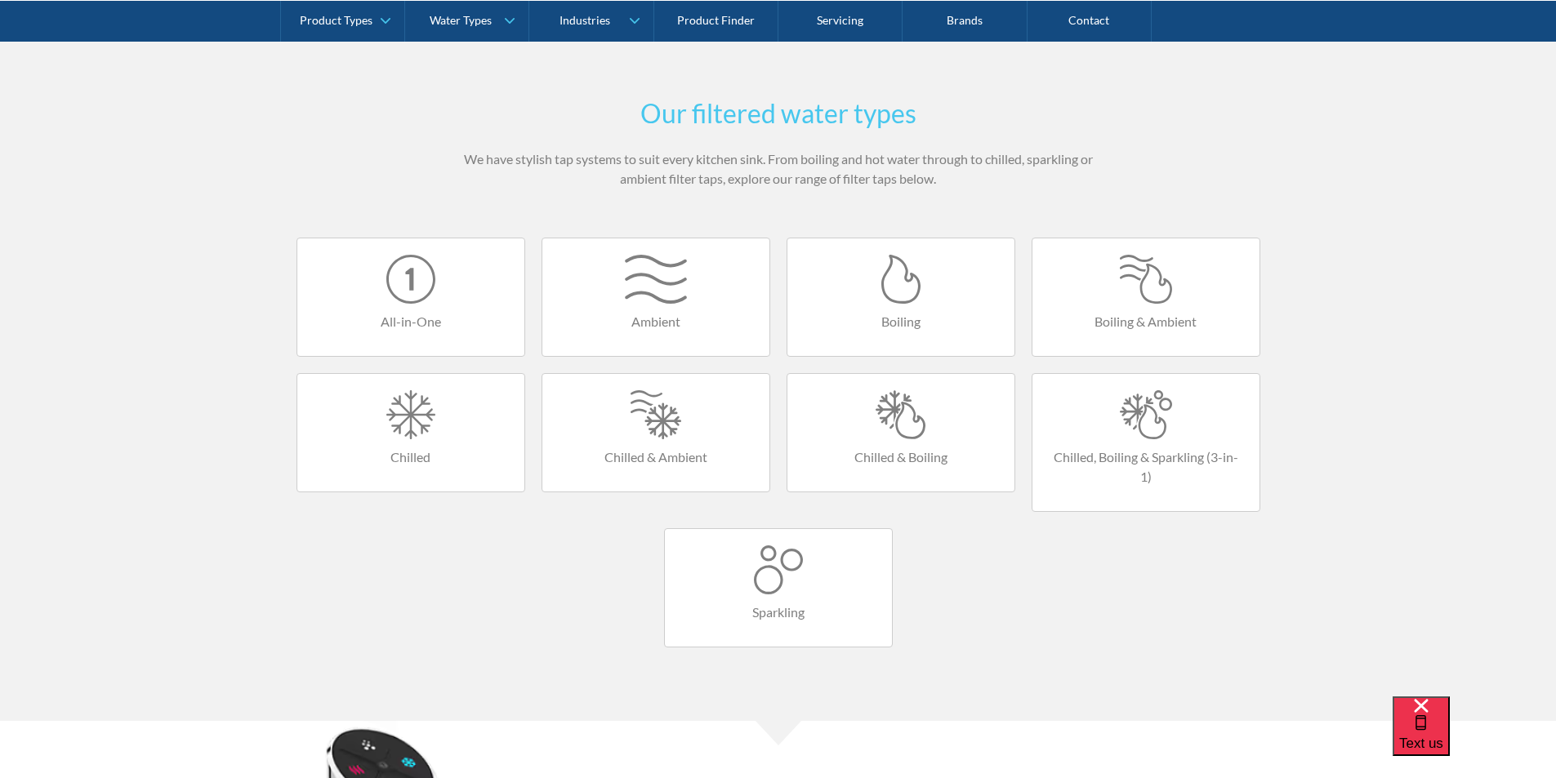
click at [904, 446] on link "Chilled & Boiling" at bounding box center [900, 432] width 229 height 119
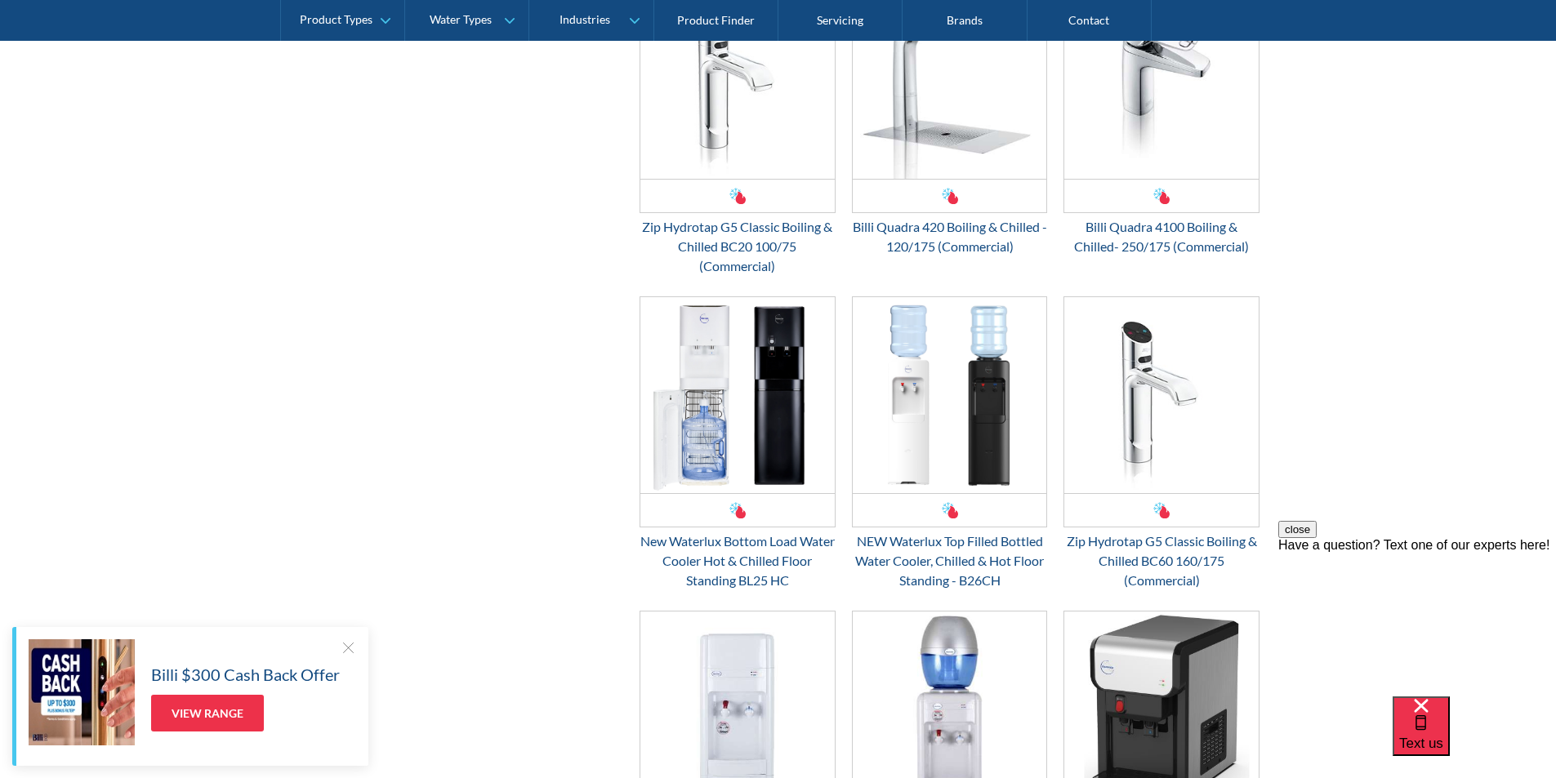
scroll to position [2123, 0]
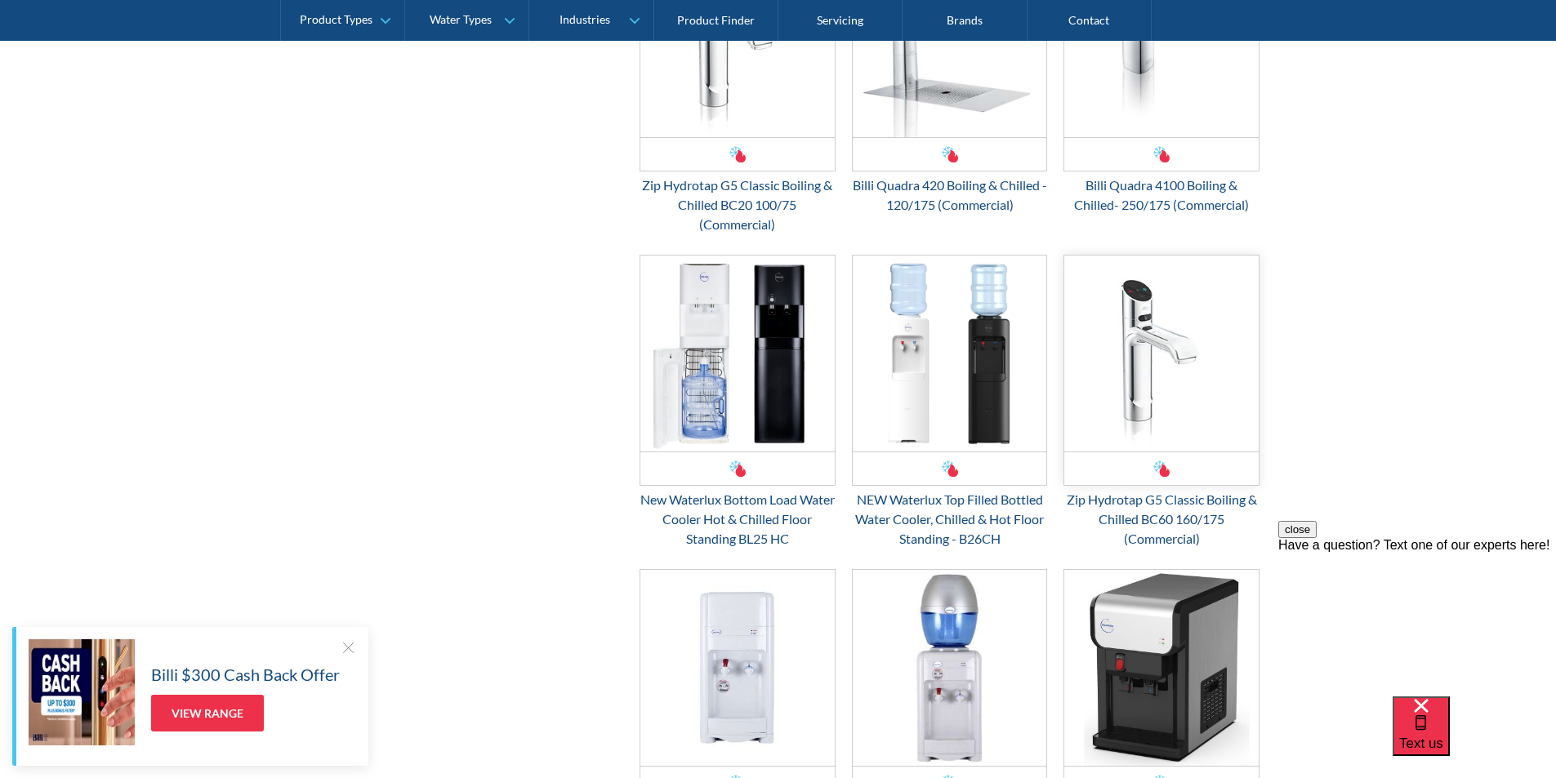
click at [1137, 401] on img "Email Form 3" at bounding box center [1161, 354] width 194 height 196
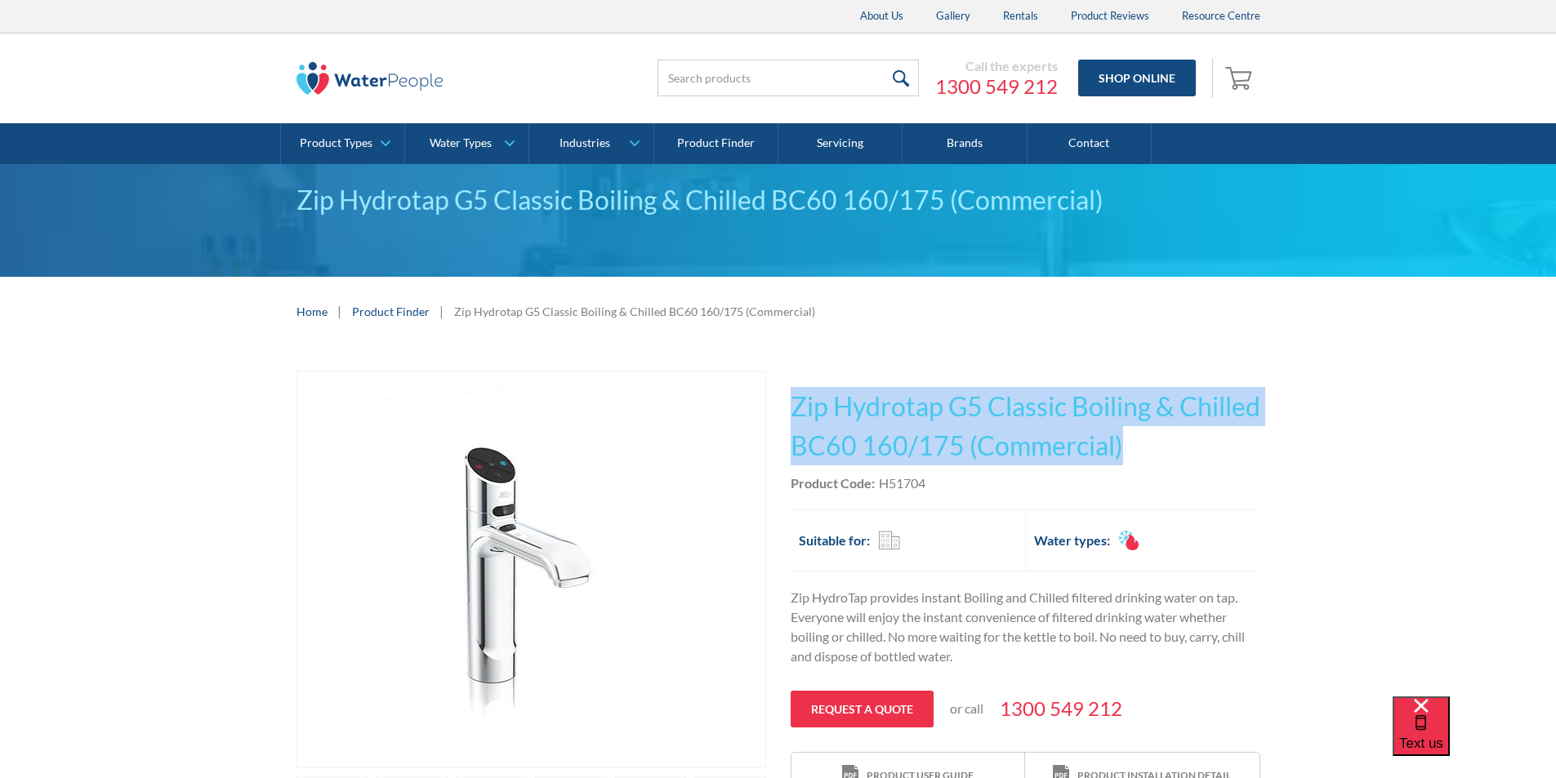
drag, startPoint x: 1214, startPoint y: 447, endPoint x: 789, endPoint y: 406, distance: 427.5
click at [789, 406] on div "Play video Fits Most Brands Best Seller No items found. This tap design is incl…" at bounding box center [778, 643] width 964 height 545
copy h1 "Zip Hydrotap G5 Classic Boiling & Chilled BC60 160/175 (Commercial)"
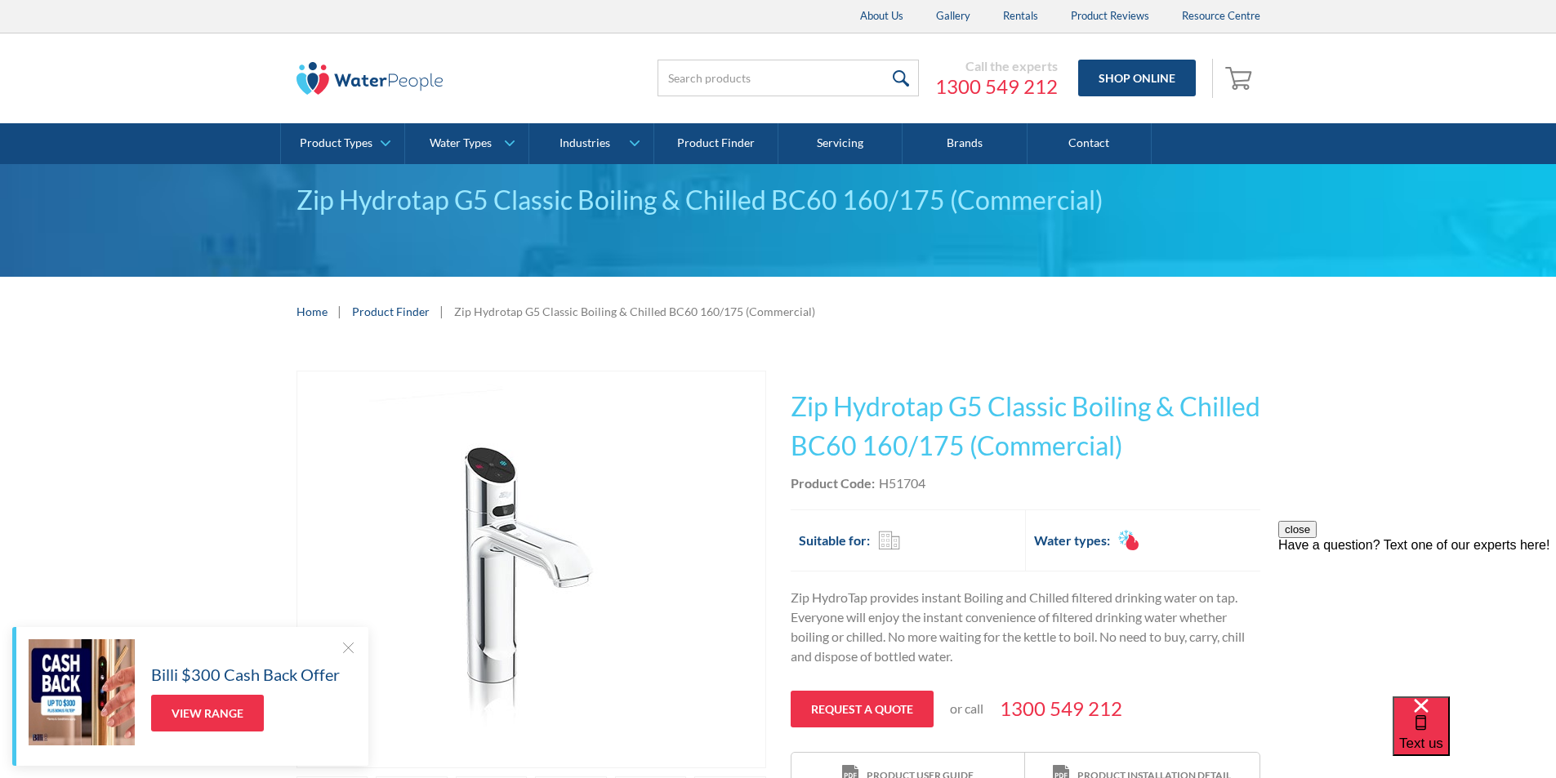
click at [928, 477] on div "Product Code: H51704" at bounding box center [1025, 484] width 470 height 20
drag, startPoint x: 924, startPoint y: 485, endPoint x: 883, endPoint y: 485, distance: 41.6
click at [883, 485] on div "H51704" at bounding box center [902, 484] width 47 height 20
copy div "H51704"
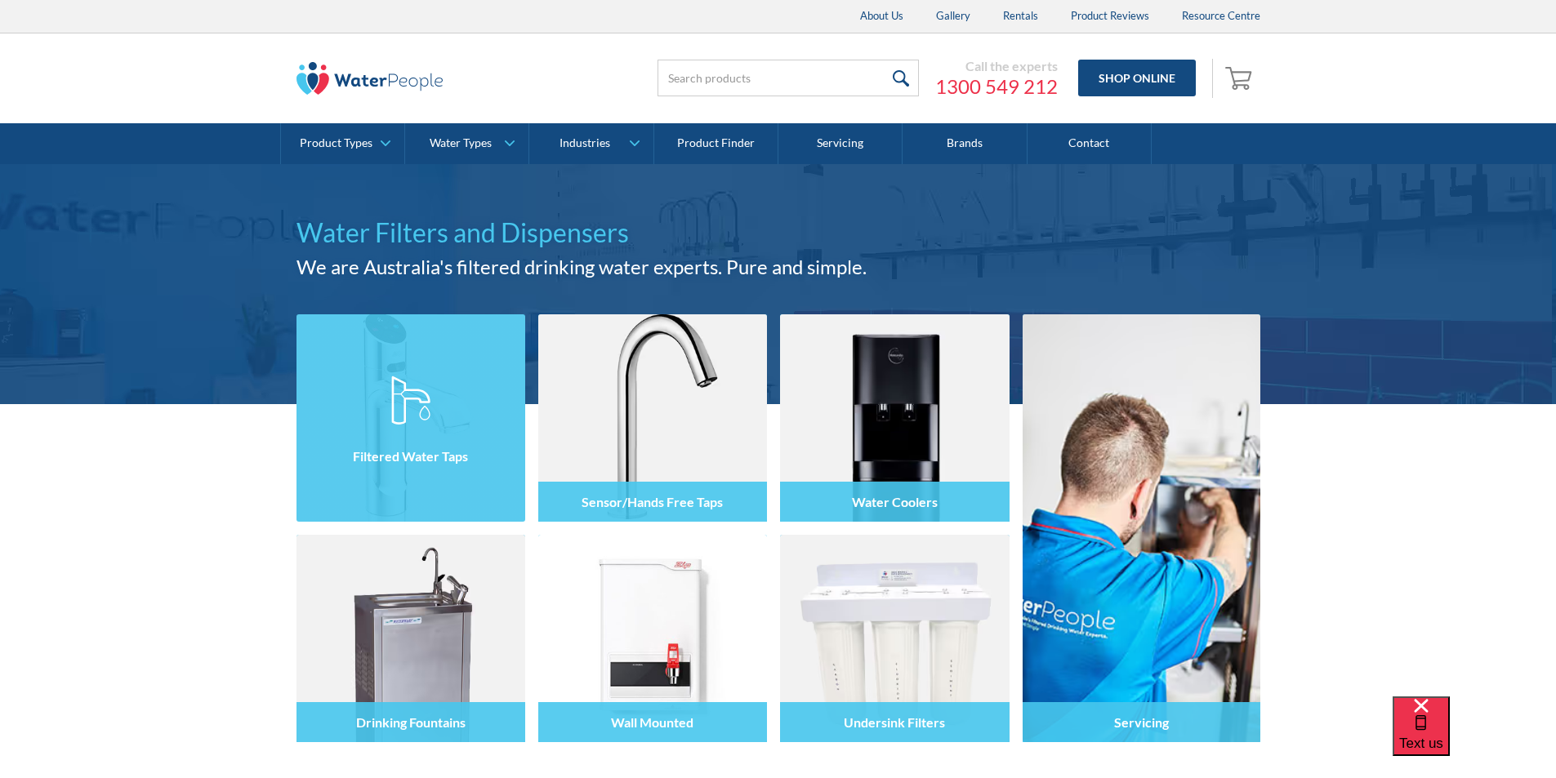
click at [387, 391] on div at bounding box center [410, 433] width 229 height 98
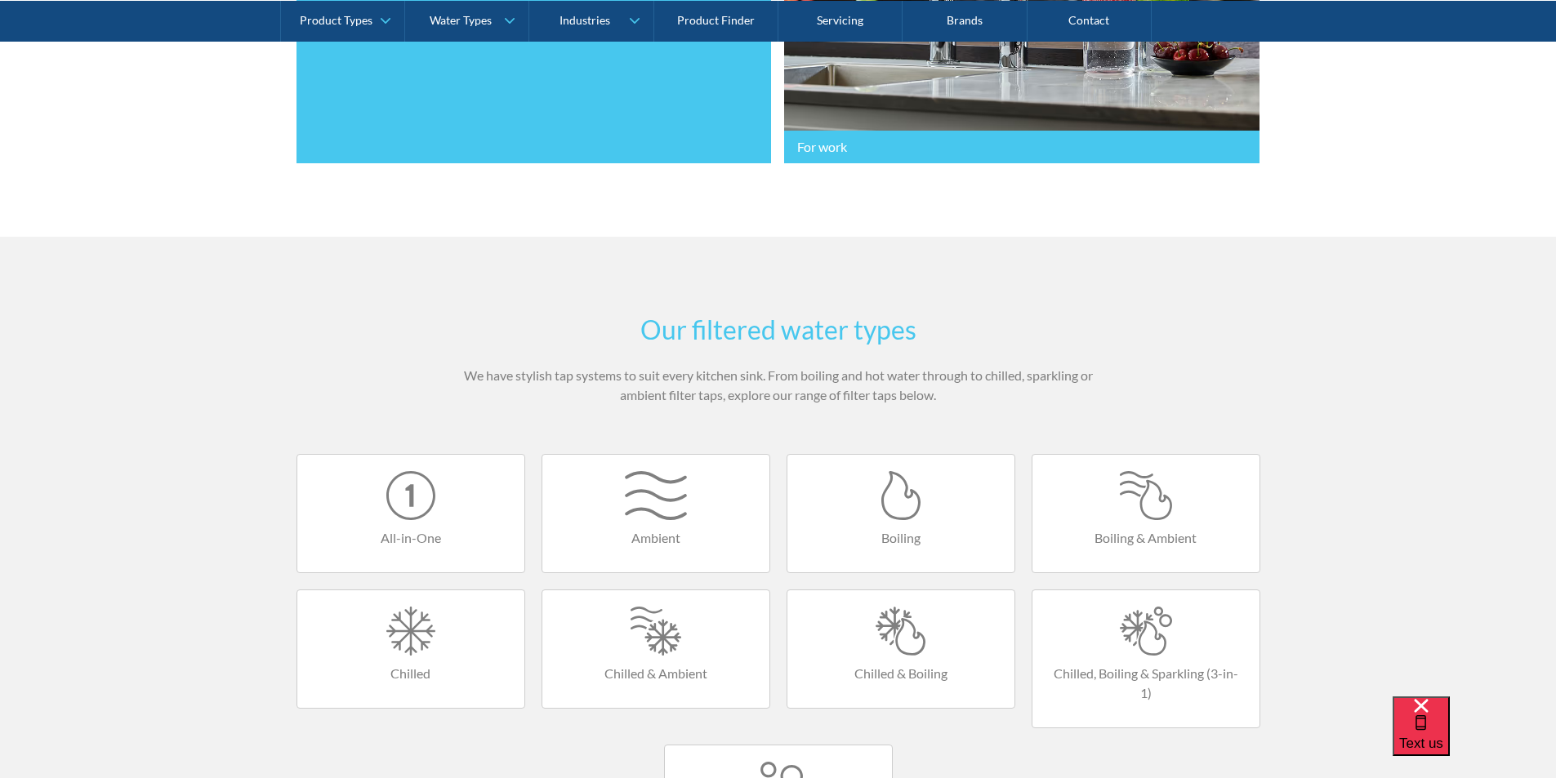
scroll to position [898, 0]
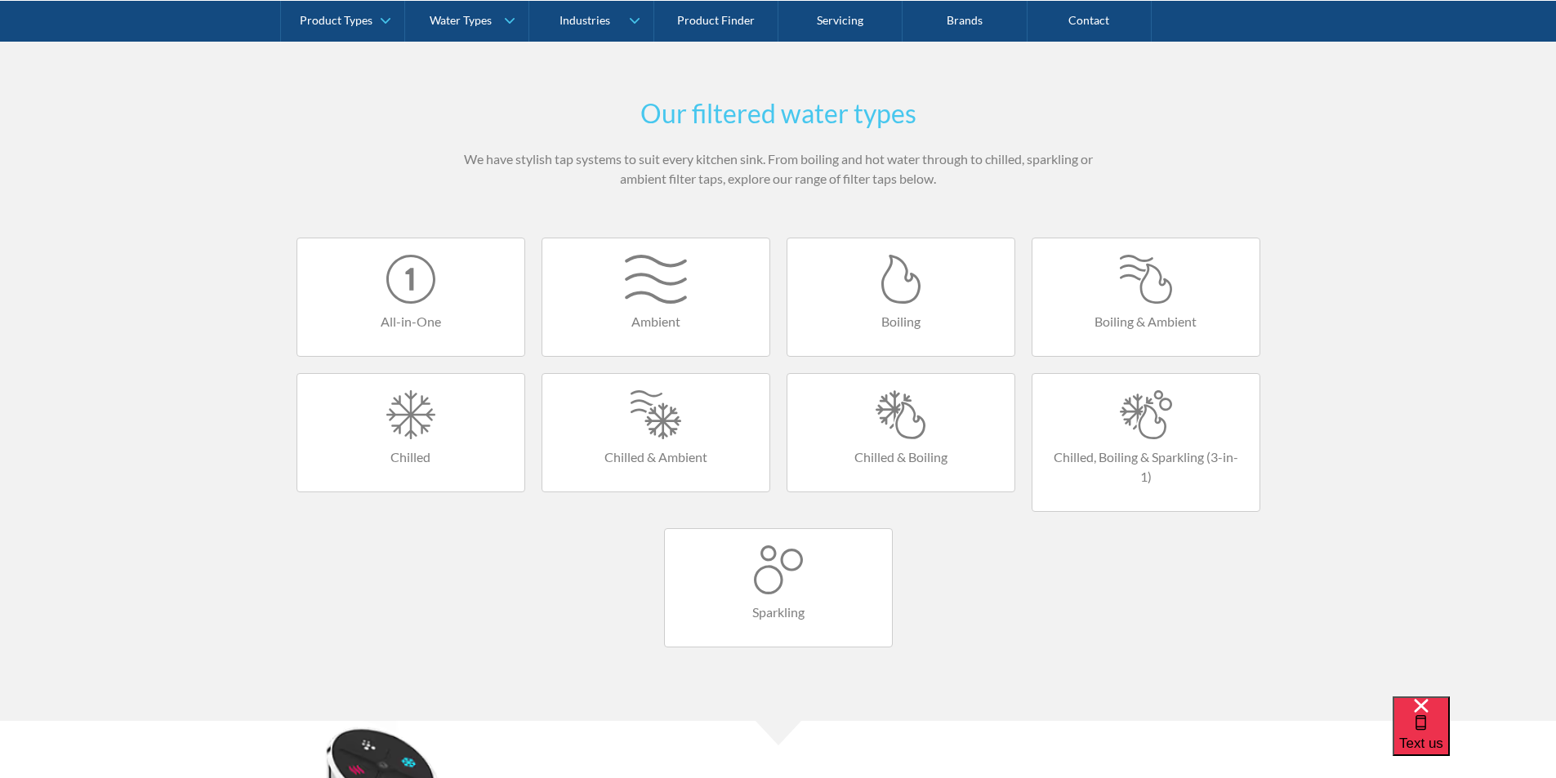
click at [884, 433] on div at bounding box center [900, 414] width 194 height 49
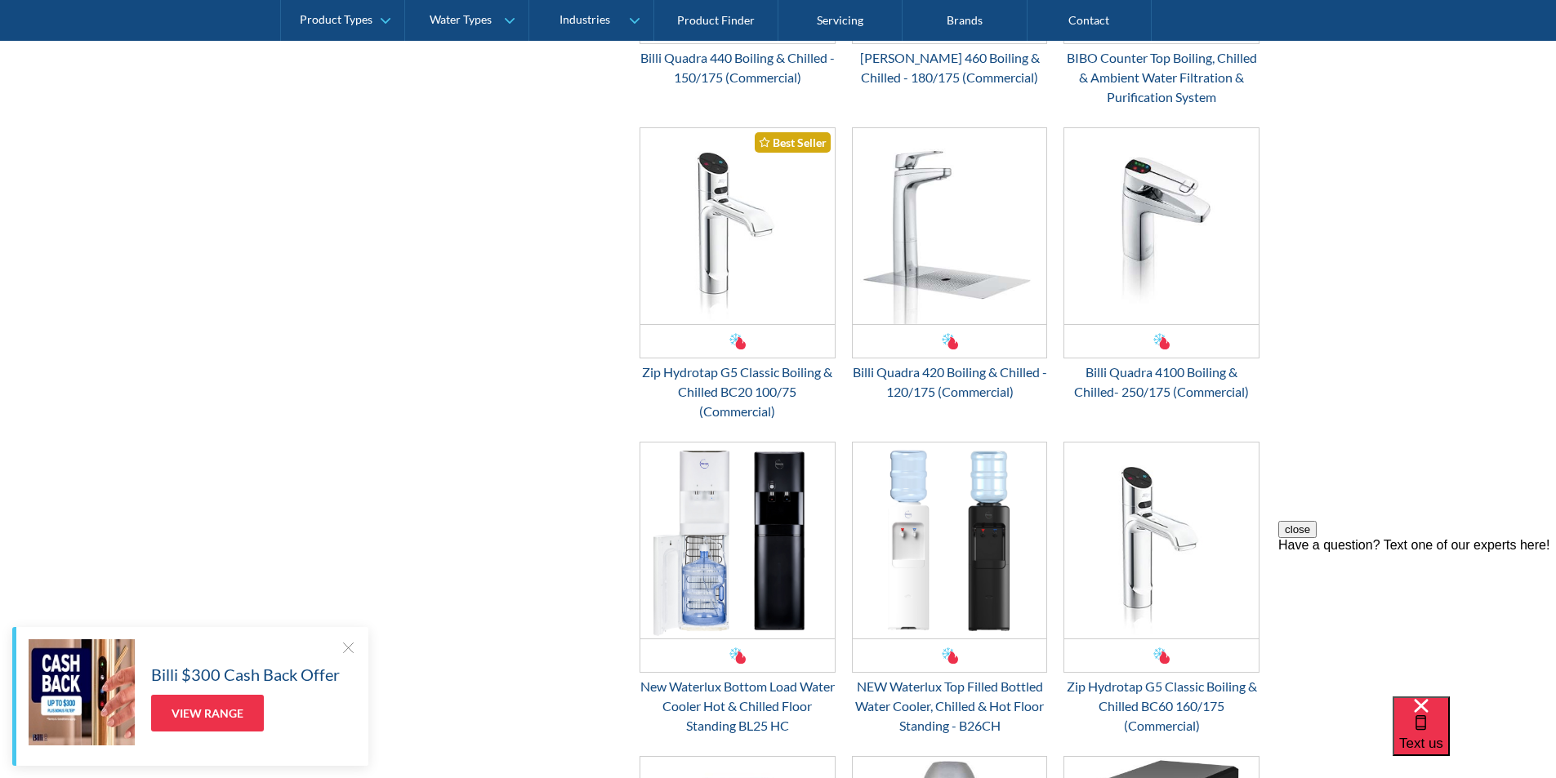
scroll to position [1878, 0]
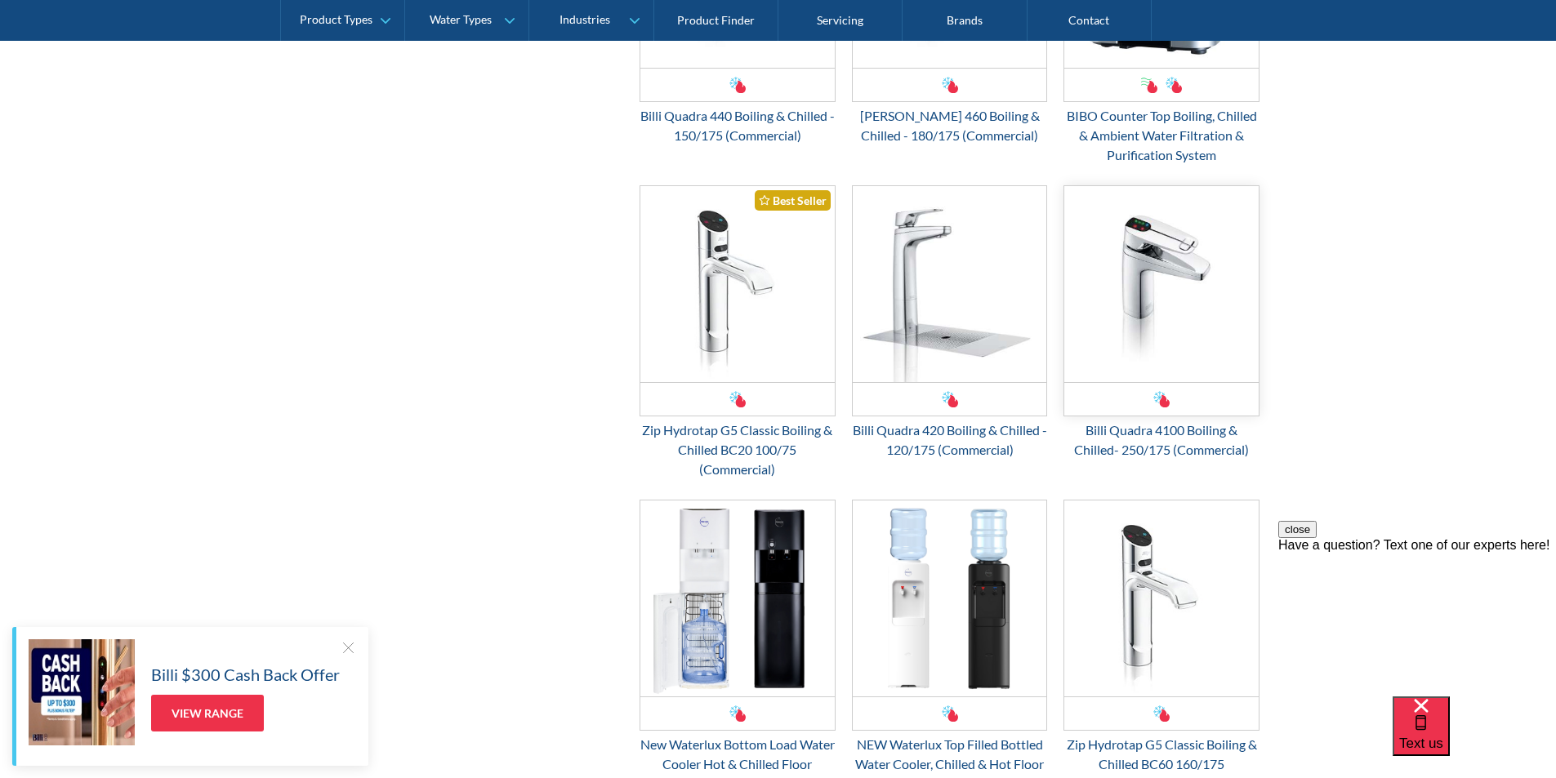
click at [1148, 416] on div "OFFER: Fits Most Brands New Product Best Seller" at bounding box center [1161, 300] width 196 height 231
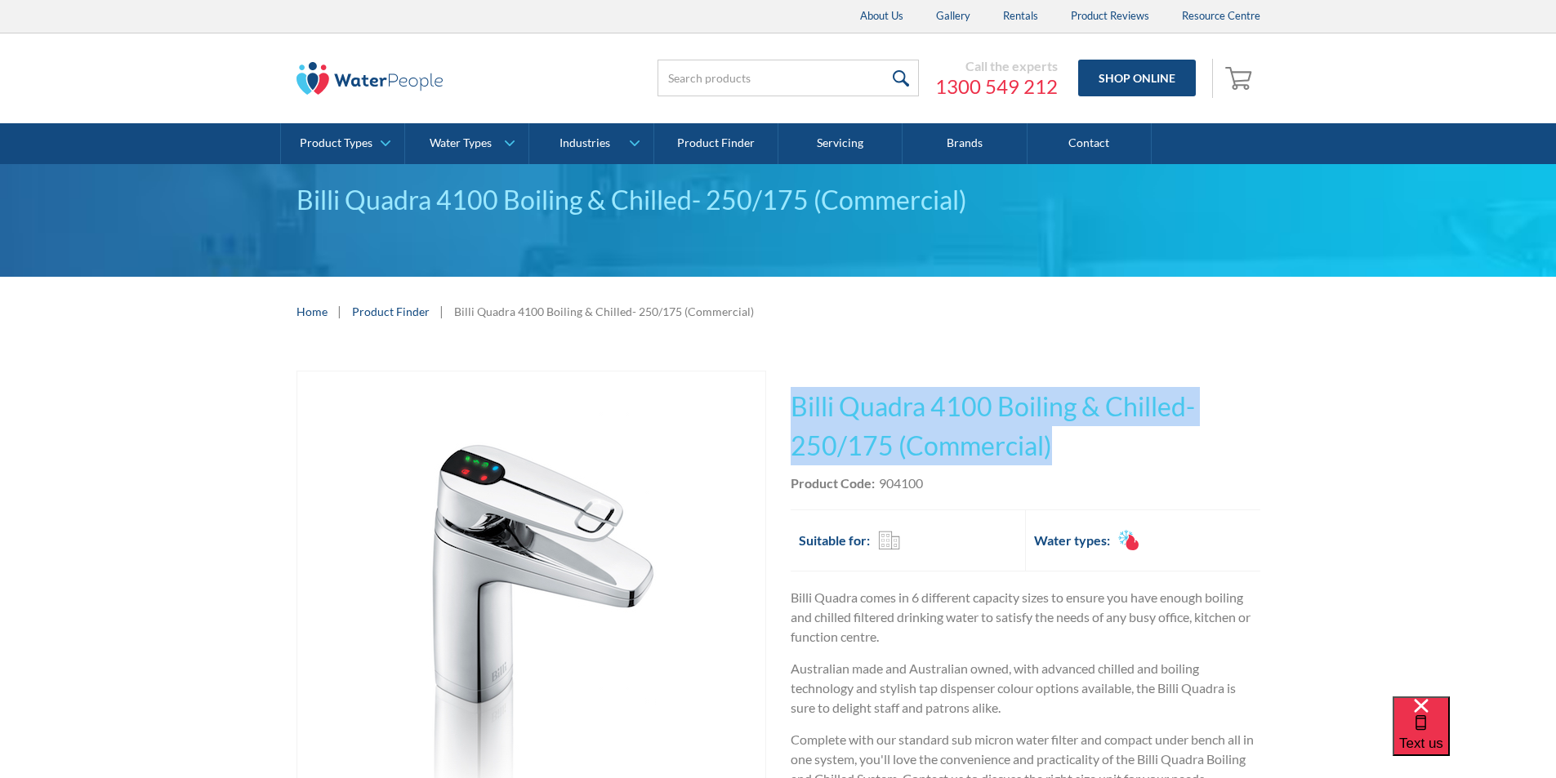
drag, startPoint x: 1062, startPoint y: 444, endPoint x: 793, endPoint y: 397, distance: 272.8
click at [793, 397] on h1 "Billi Quadra 4100 Boiling & Chilled- 250/175 (Commercial)" at bounding box center [1025, 426] width 470 height 78
copy h1 "Billi Quadra 4100 Boiling & Chilled- 250/175 (Commercial)"
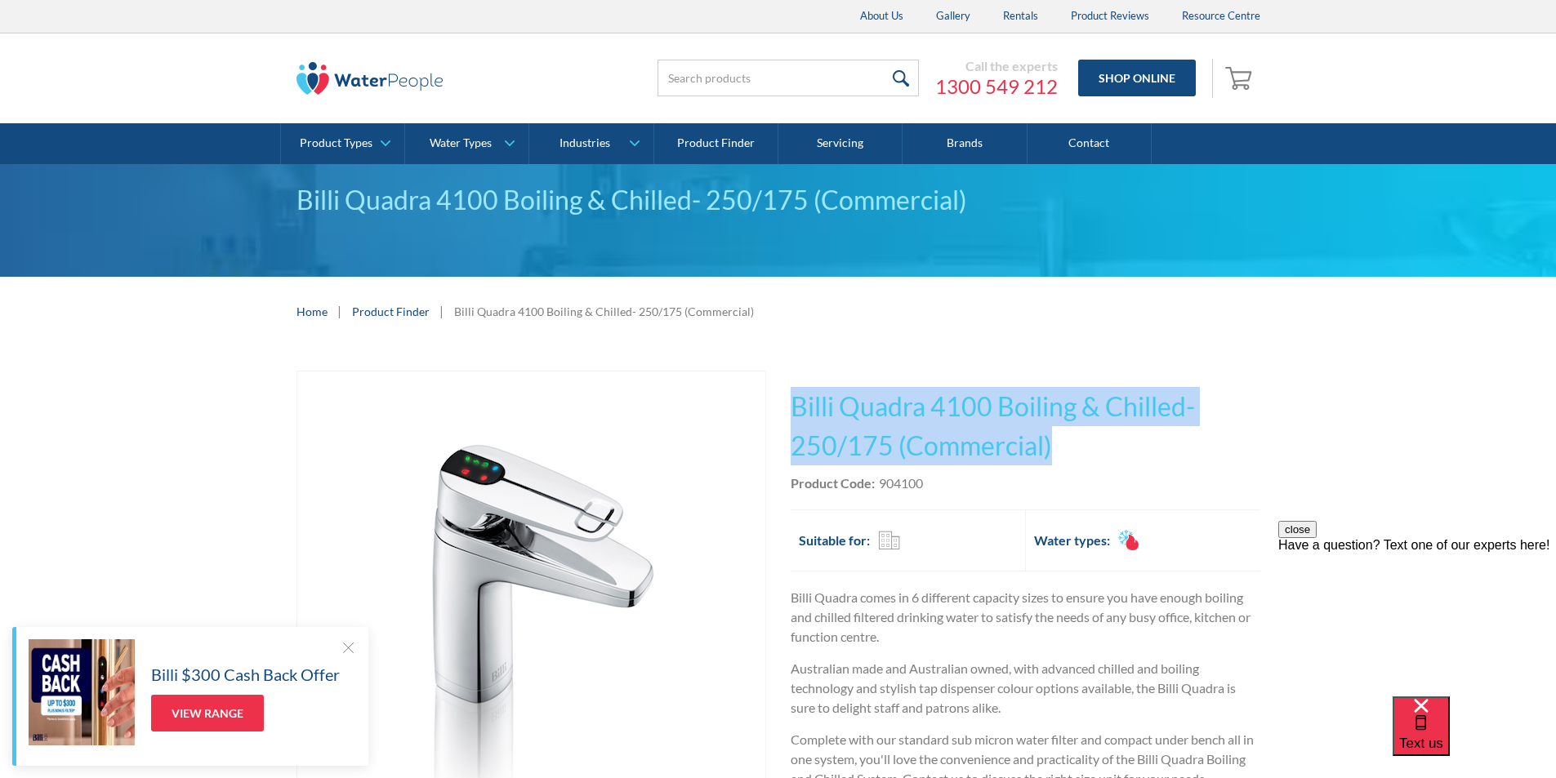
click at [941, 489] on div "Product Code: 904100" at bounding box center [1025, 484] width 470 height 20
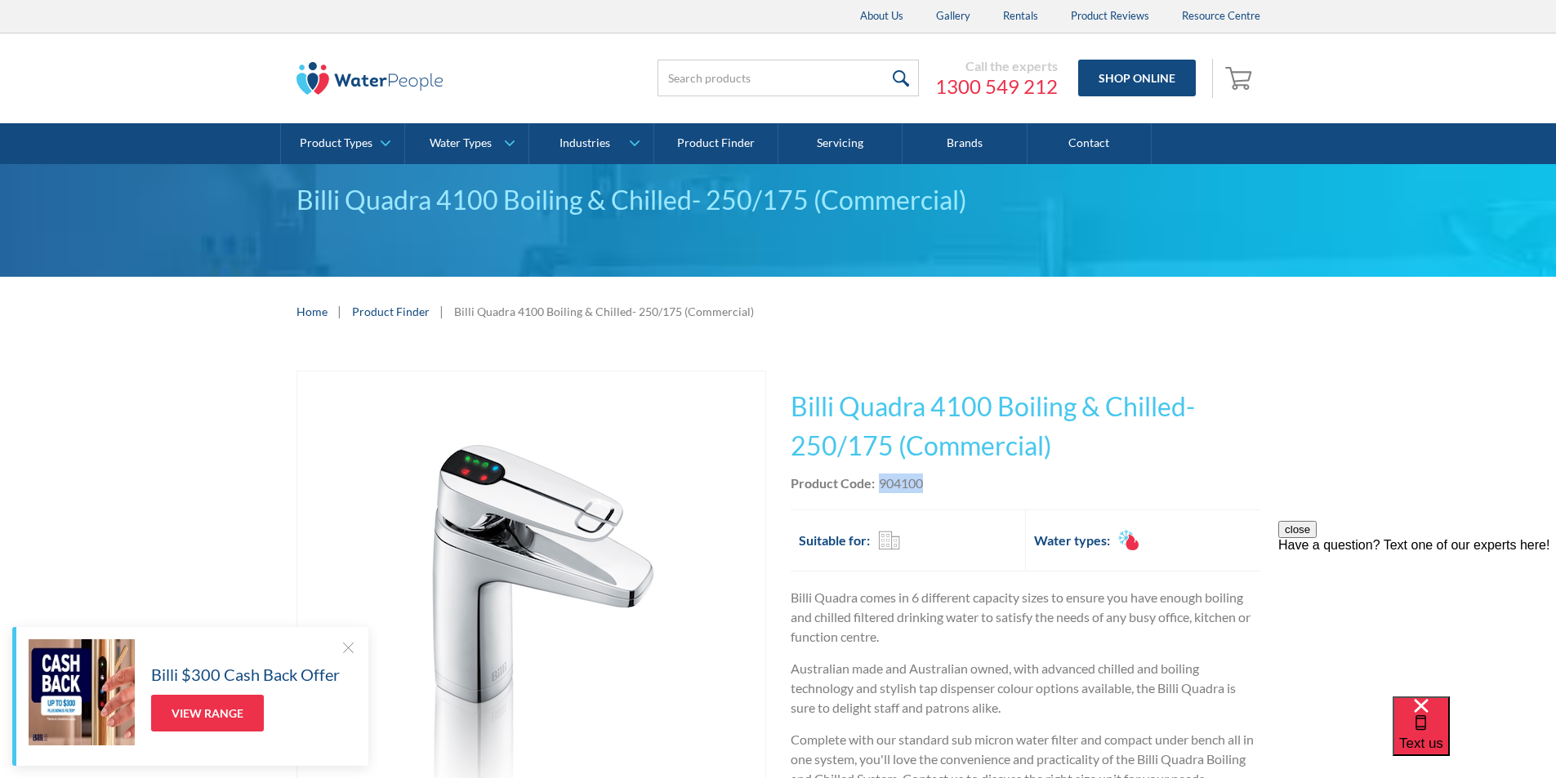
drag, startPoint x: 920, startPoint y: 478, endPoint x: 877, endPoint y: 484, distance: 43.8
click at [877, 484] on div "Product Code: 904100" at bounding box center [1025, 484] width 470 height 20
copy div "904100"
